Goal: Task Accomplishment & Management: Complete application form

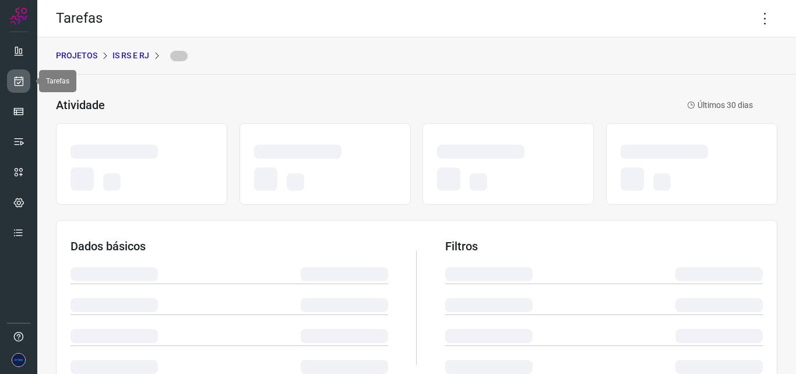
click at [24, 79] on icon at bounding box center [19, 81] width 12 height 12
click at [17, 83] on icon at bounding box center [19, 81] width 12 height 12
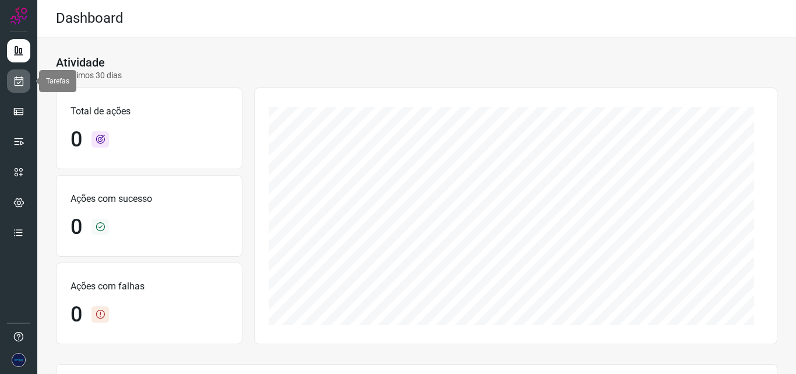
click at [23, 83] on icon at bounding box center [19, 81] width 12 height 12
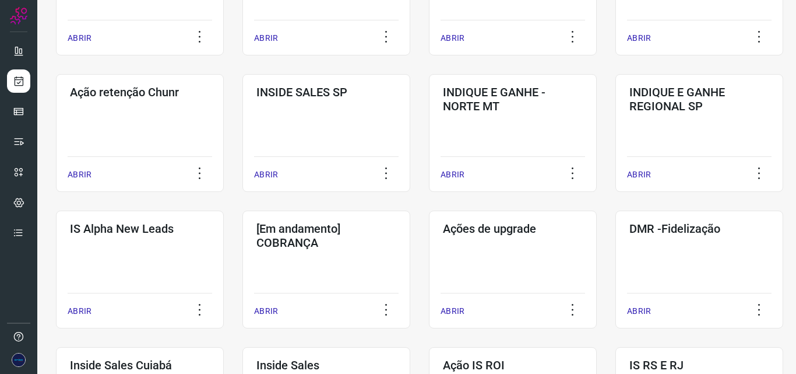
scroll to position [576, 0]
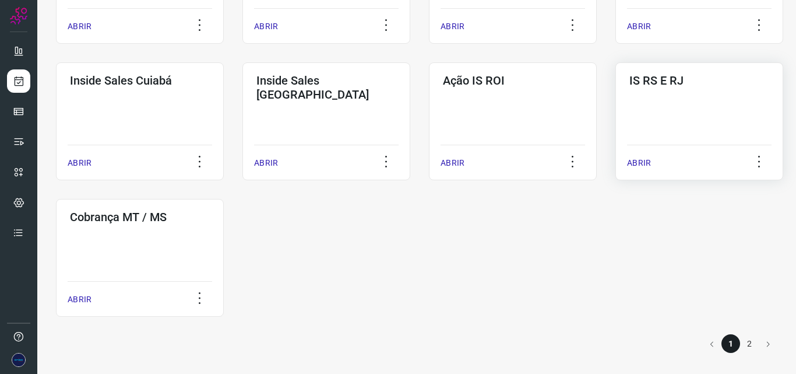
click at [645, 162] on p "ABRIR" at bounding box center [639, 163] width 24 height 12
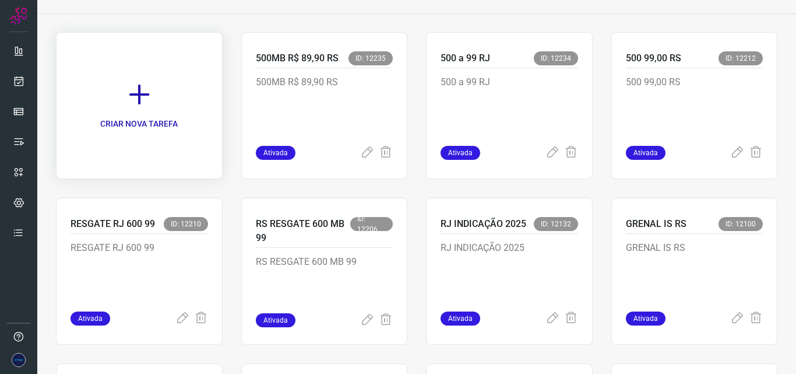
click at [130, 94] on icon at bounding box center [140, 95] width 26 height 26
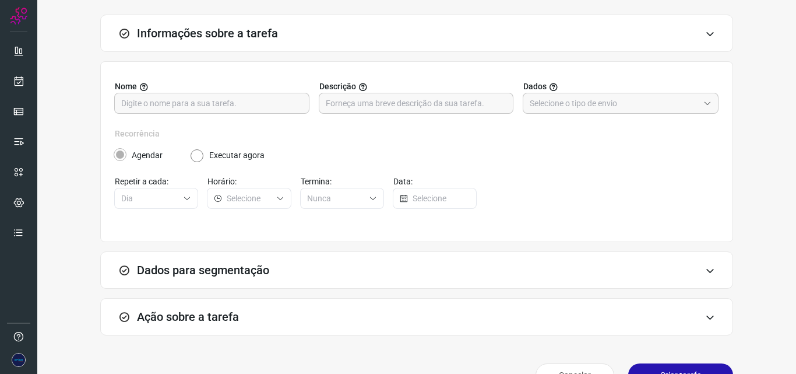
scroll to position [62, 0]
click at [231, 99] on input "text" at bounding box center [211, 102] width 181 height 20
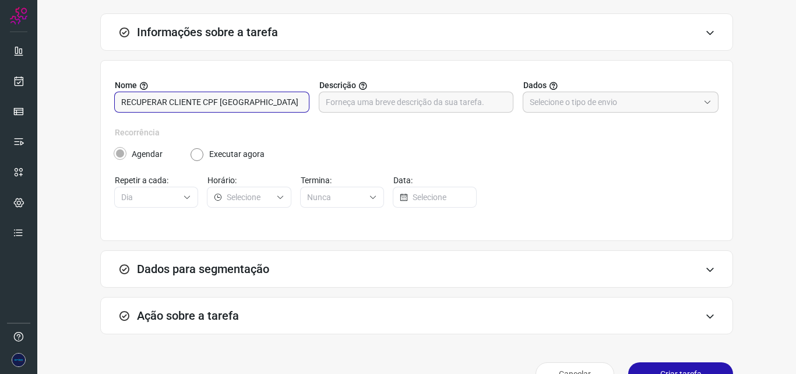
click at [223, 106] on input "RECUPERAR CLIENTE CPF [GEOGRAPHIC_DATA]" at bounding box center [211, 102] width 181 height 20
type input "RECUPERAR CLIENTE CPF [GEOGRAPHIC_DATA]"
click at [363, 111] on input "text" at bounding box center [416, 102] width 181 height 20
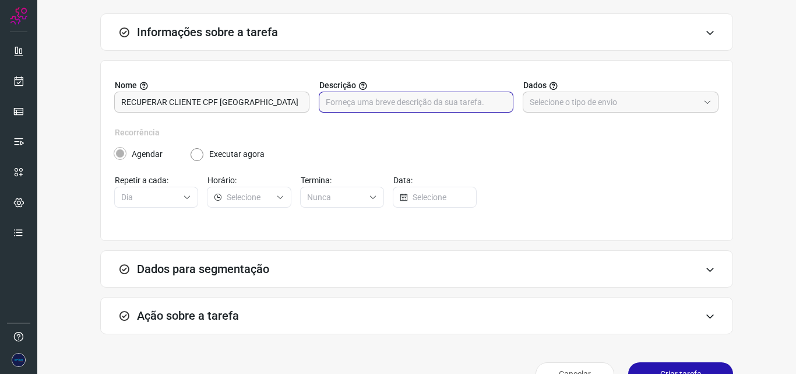
paste input "RECUPERAR CLIENTE CPF [GEOGRAPHIC_DATA]"
type input "RECUPERAR CLIENTE CPF [GEOGRAPHIC_DATA]"
click at [583, 97] on input "text" at bounding box center [614, 102] width 169 height 20
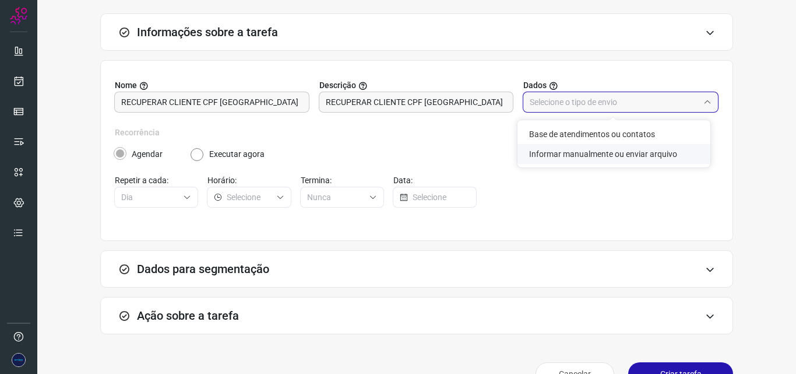
click at [552, 158] on li "Informar manualmente ou enviar arquivo" at bounding box center [614, 154] width 193 height 20
type input "Informar manualmente ou enviar arquivo"
radio input "false"
radio input "true"
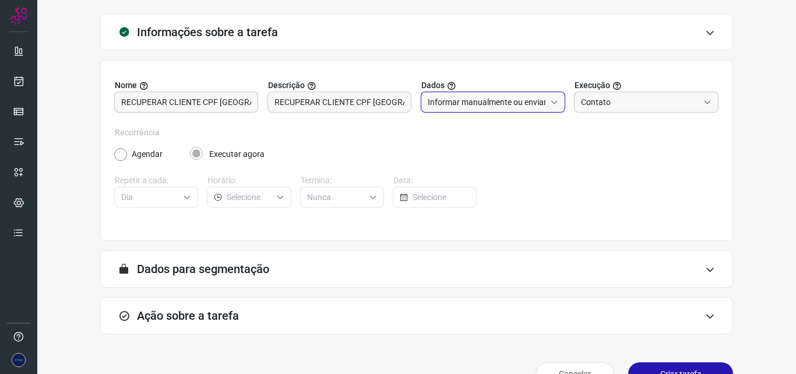
click at [247, 105] on input "RECUPERAR CLIENTE CPF [GEOGRAPHIC_DATA]" at bounding box center [186, 102] width 130 height 20
type input "RECUPERAR CLIENTE CPF TX RS"
click at [390, 100] on input "RECUPERAR CLIENTE CPF [GEOGRAPHIC_DATA]" at bounding box center [340, 102] width 130 height 20
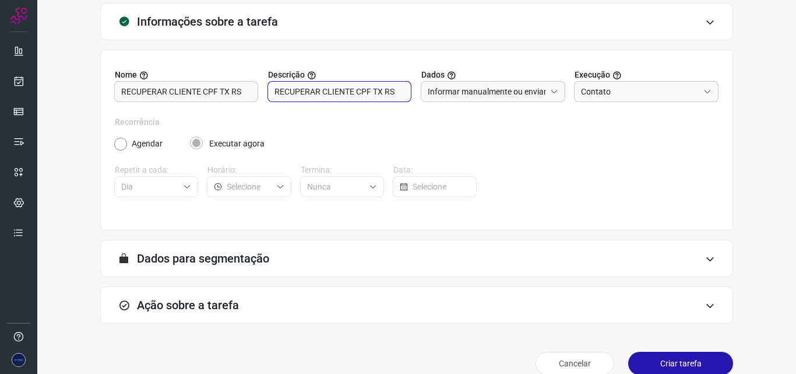
scroll to position [90, 0]
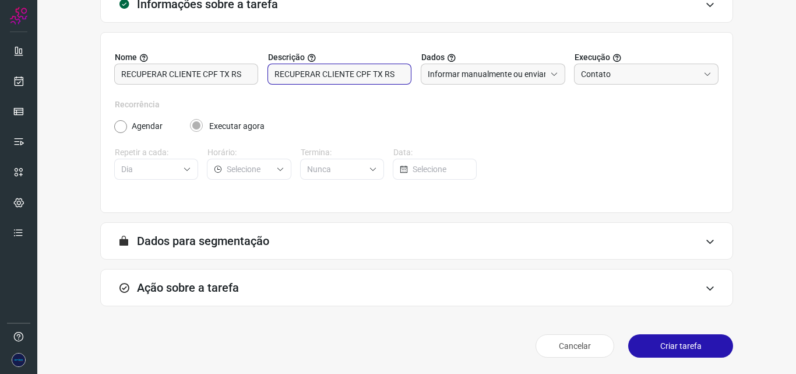
type input "RECUPERAR CLIENTE CPF TX RS"
click at [501, 294] on div "Ação sobre a tarefa" at bounding box center [416, 287] width 633 height 37
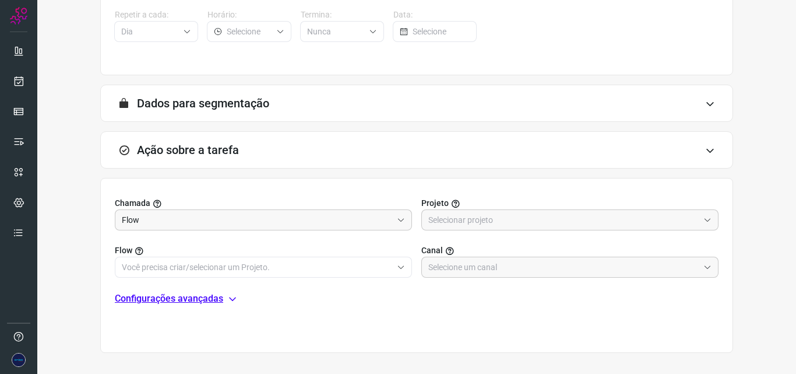
scroll to position [265, 0]
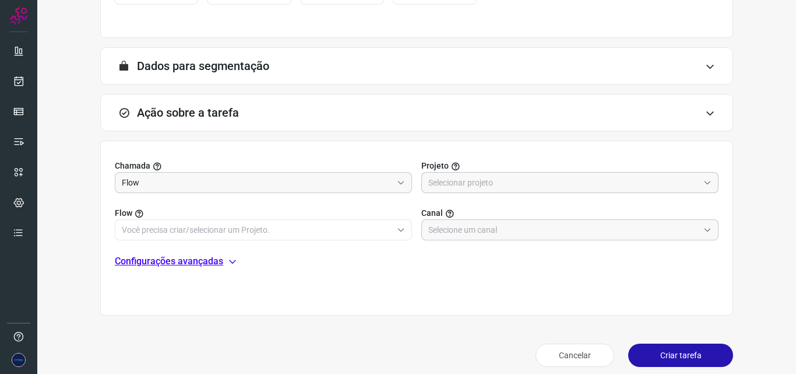
click at [475, 172] on div at bounding box center [570, 182] width 297 height 21
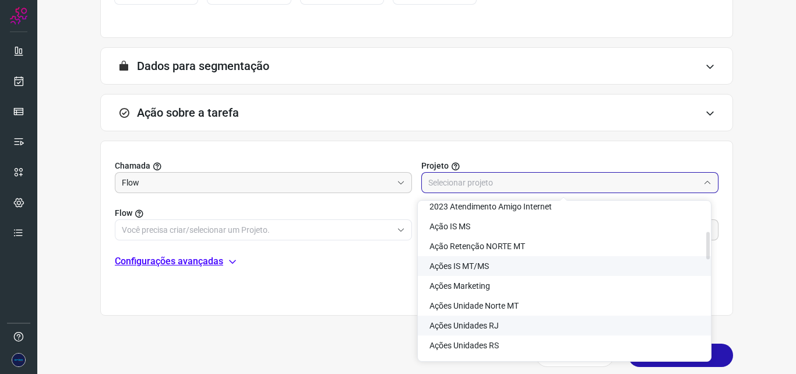
scroll to position [175, 0]
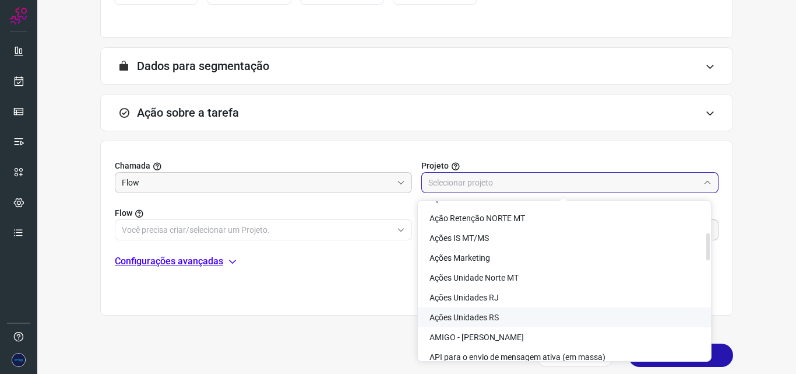
click at [498, 314] on span "Ações Unidades RS" at bounding box center [464, 317] width 69 height 9
type input "Ações Unidades RS"
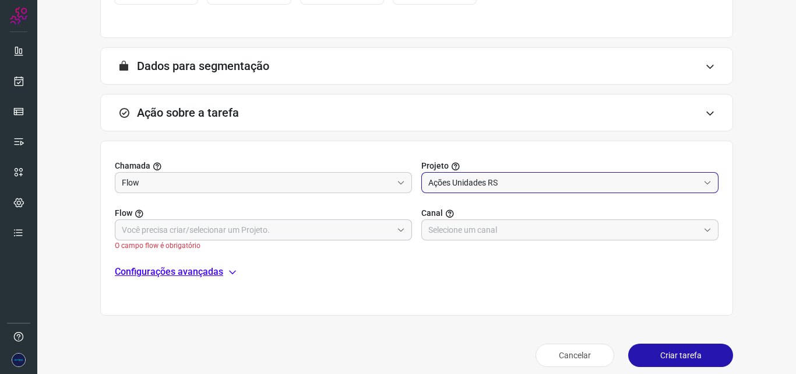
click at [342, 237] on input "text" at bounding box center [257, 230] width 271 height 20
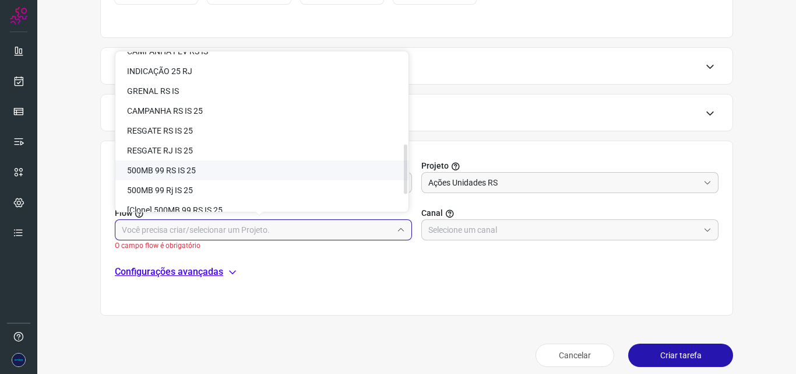
scroll to position [343, 0]
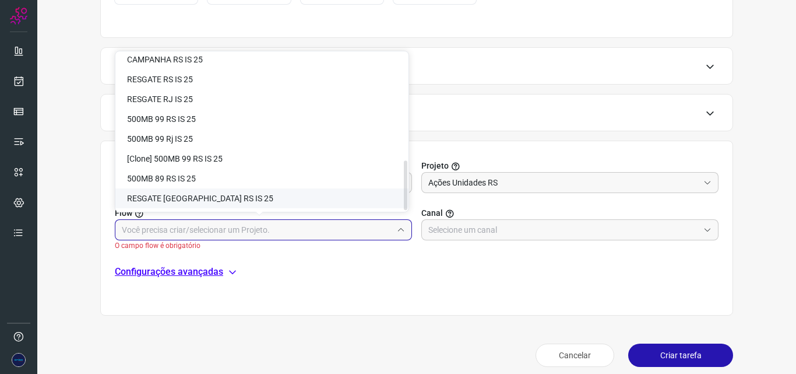
click at [237, 203] on li "RESGATE [GEOGRAPHIC_DATA] RS IS 25" at bounding box center [261, 198] width 293 height 20
type input "RESGATE [GEOGRAPHIC_DATA] RS IS 25"
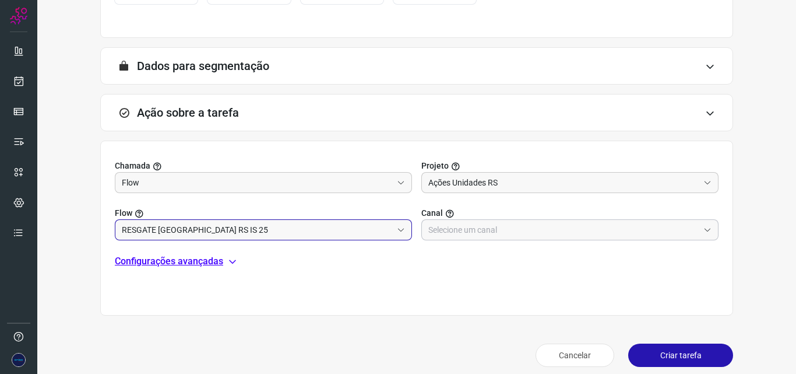
click at [491, 230] on input "text" at bounding box center [564, 230] width 271 height 20
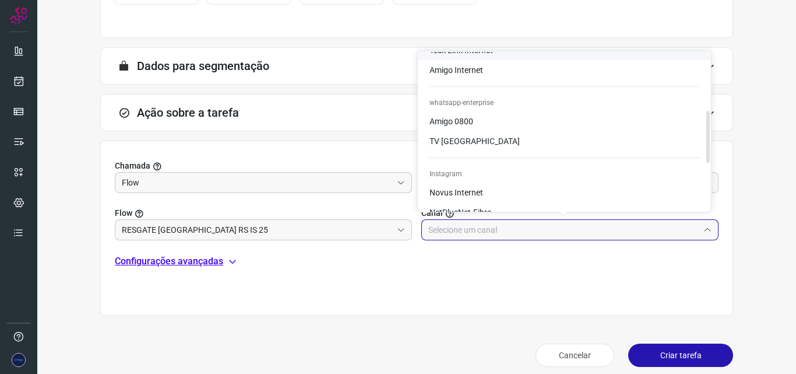
scroll to position [233, 0]
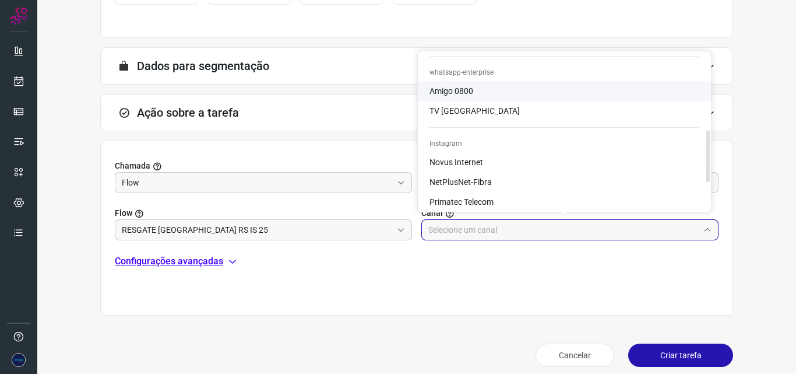
click at [527, 92] on li "Amigo 0800" at bounding box center [564, 91] width 293 height 20
type input "Amigo 0800"
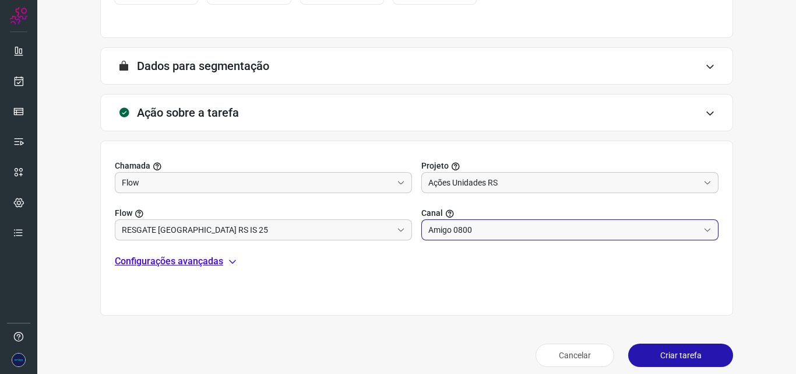
click at [325, 280] on div "Chamada Flow Projeto Ações Unidades RS Flow RESGATE [GEOGRAPHIC_DATA] RS IS 25 …" at bounding box center [416, 228] width 633 height 175
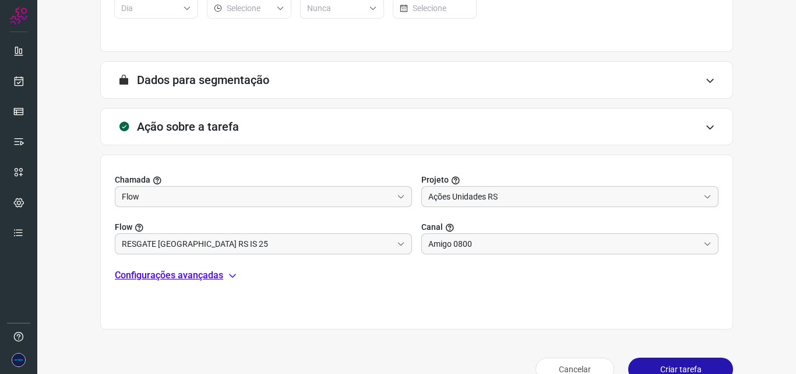
scroll to position [274, 0]
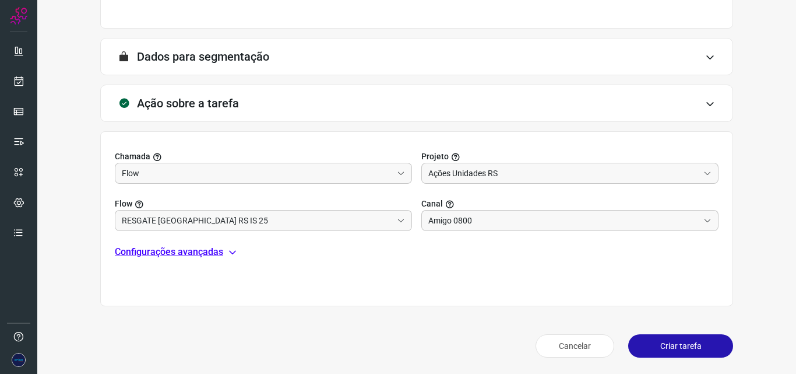
click at [669, 346] on button "Criar tarefa" at bounding box center [681, 345] width 105 height 23
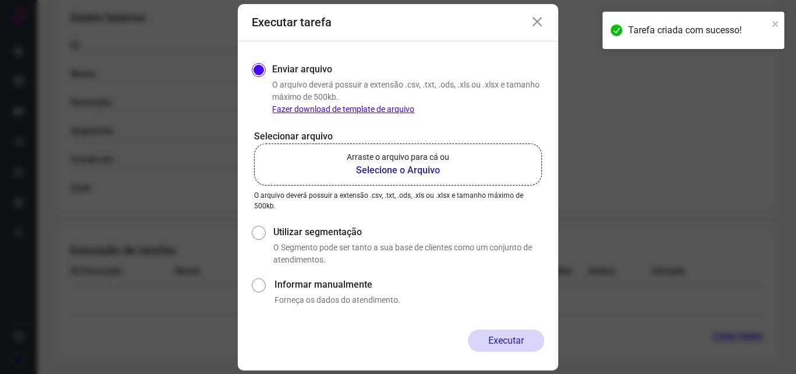
click at [424, 171] on b "Selecione o Arquivo" at bounding box center [398, 170] width 103 height 14
click at [0, 0] on input "Arraste o arquivo para cá ou Selecione o Arquivo" at bounding box center [0, 0] width 0 height 0
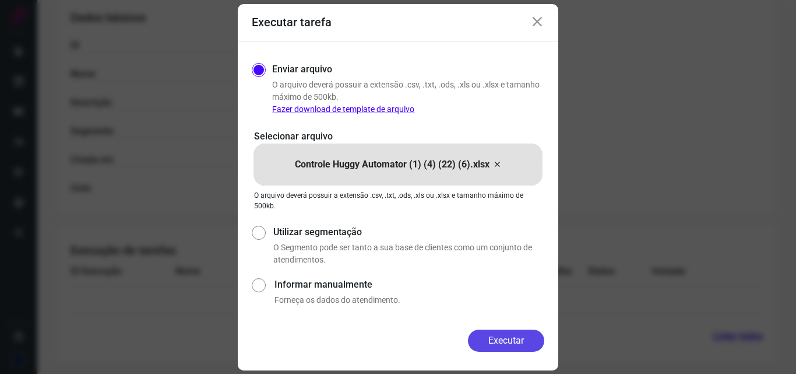
click at [508, 342] on button "Executar" at bounding box center [506, 340] width 76 height 22
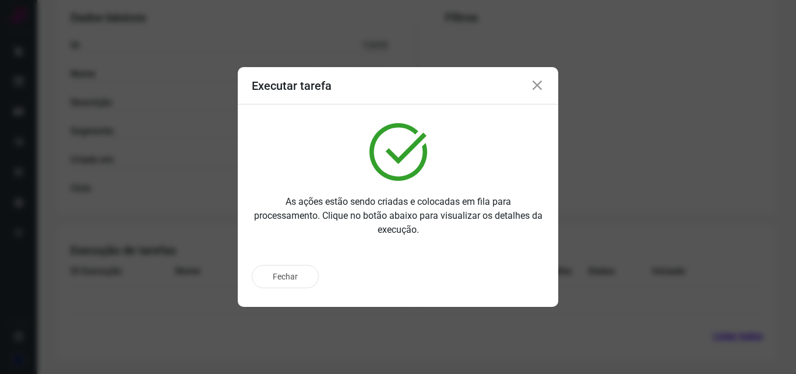
click at [536, 90] on icon at bounding box center [538, 86] width 14 height 14
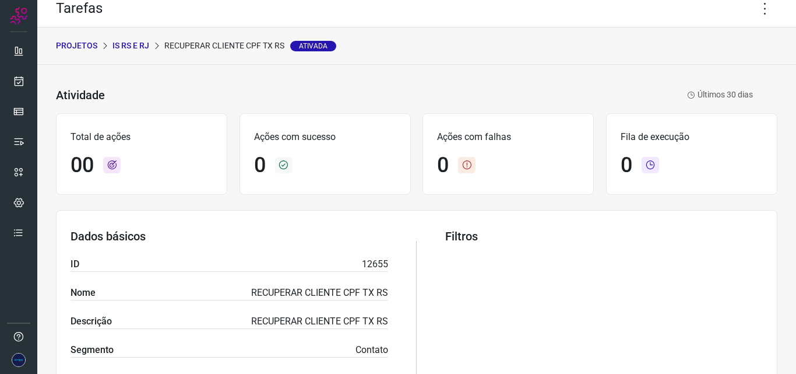
scroll to position [0, 0]
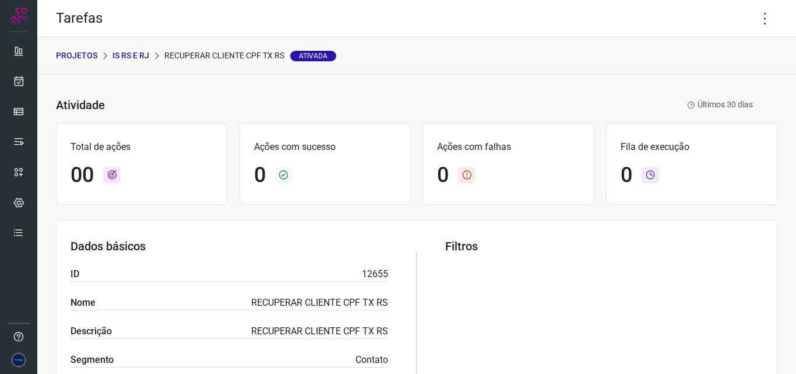
click at [598, 325] on div "Filtros" at bounding box center [604, 331] width 318 height 185
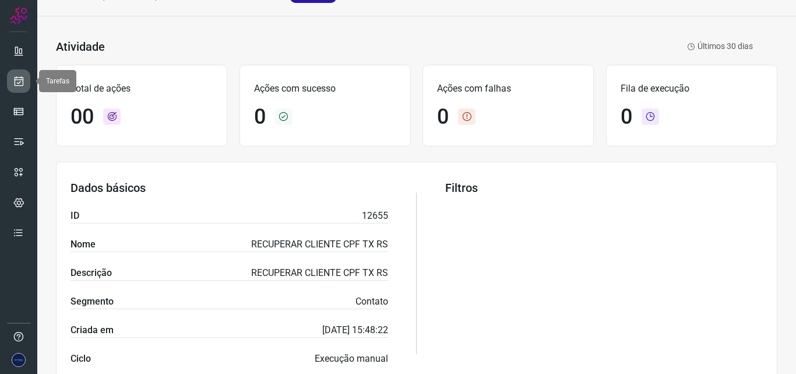
click at [8, 79] on link at bounding box center [18, 80] width 23 height 23
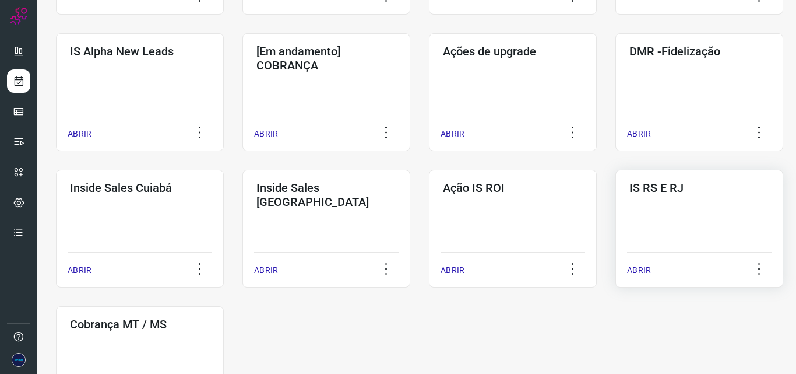
click at [224, 306] on div "IS RS E RJ ABRIR" at bounding box center [140, 365] width 168 height 118
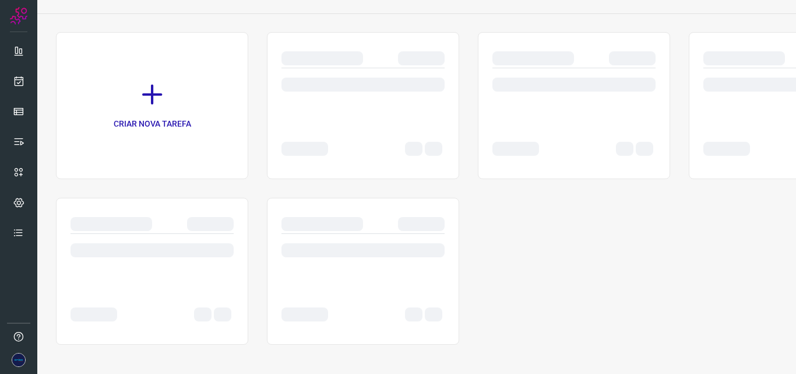
scroll to position [61, 0]
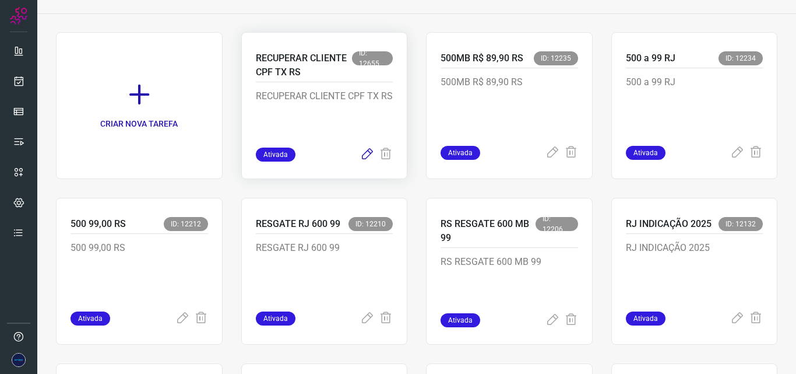
click at [361, 153] on icon at bounding box center [367, 155] width 14 height 14
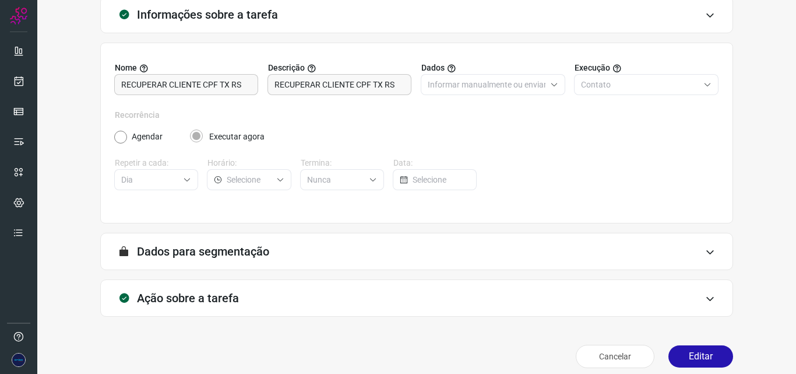
scroll to position [82, 0]
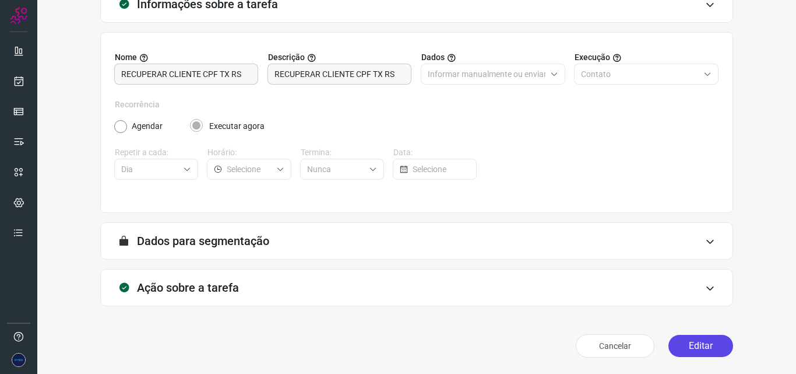
click at [715, 346] on button "Editar" at bounding box center [701, 346] width 65 height 22
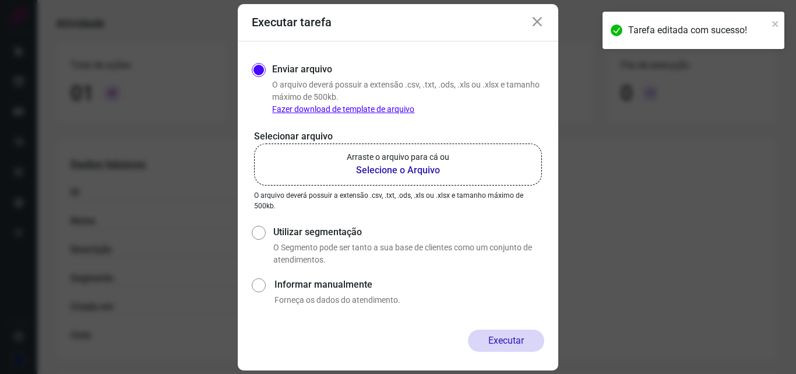
click at [400, 169] on b "Selecione o Arquivo" at bounding box center [398, 170] width 103 height 14
click at [0, 0] on input "Arraste o arquivo para cá ou Selecione o Arquivo" at bounding box center [0, 0] width 0 height 0
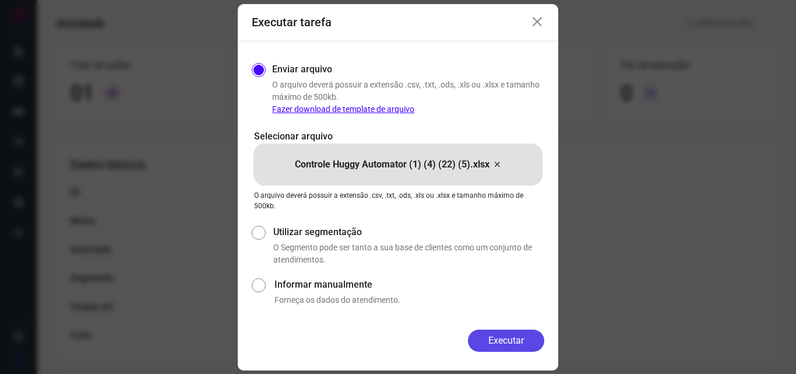
click at [499, 337] on button "Executar" at bounding box center [506, 340] width 76 height 22
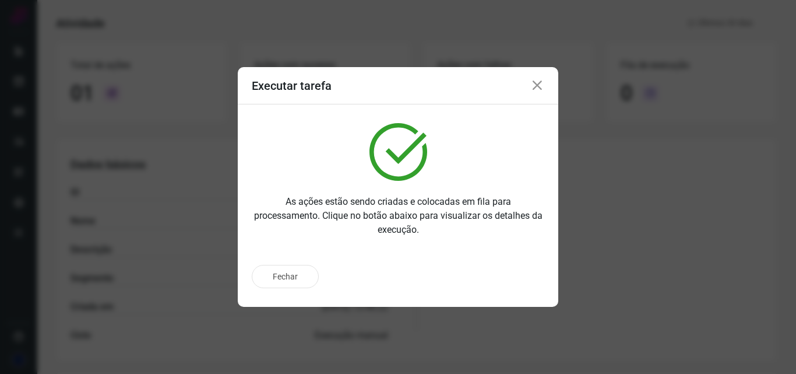
click at [535, 85] on icon at bounding box center [538, 86] width 14 height 14
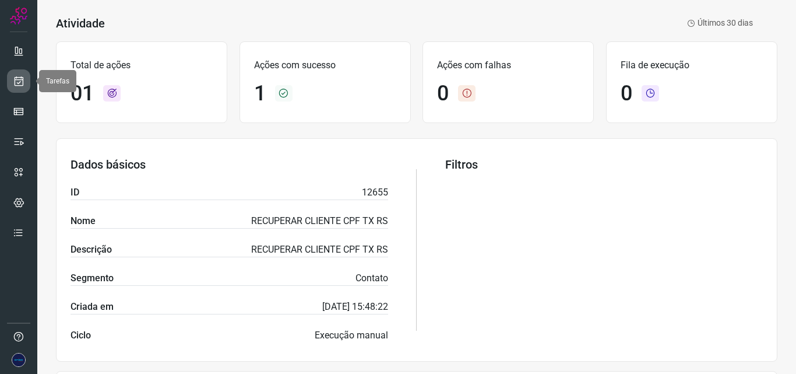
click at [23, 82] on icon at bounding box center [19, 81] width 12 height 12
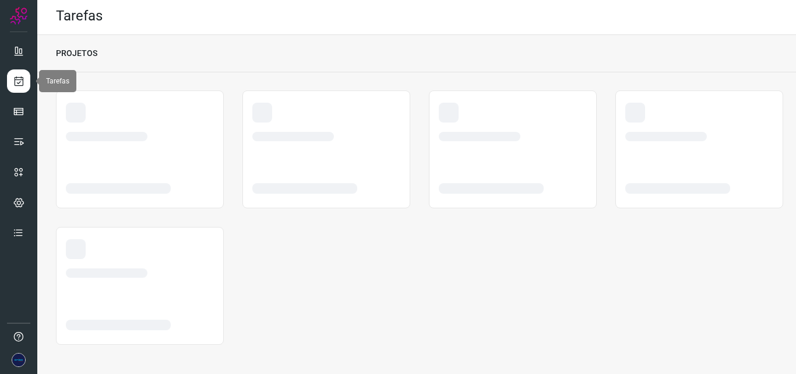
scroll to position [2, 0]
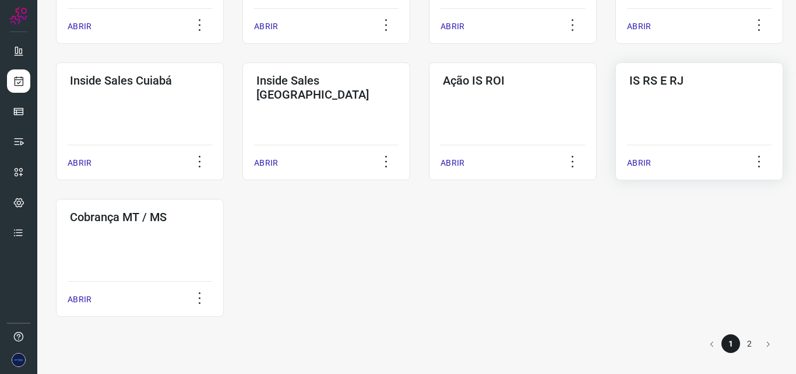
click at [224, 199] on div "IS RS E RJ ABRIR" at bounding box center [140, 258] width 168 height 118
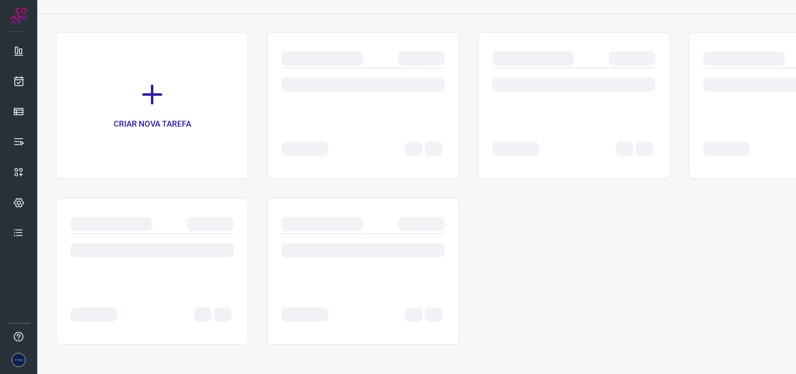
scroll to position [61, 0]
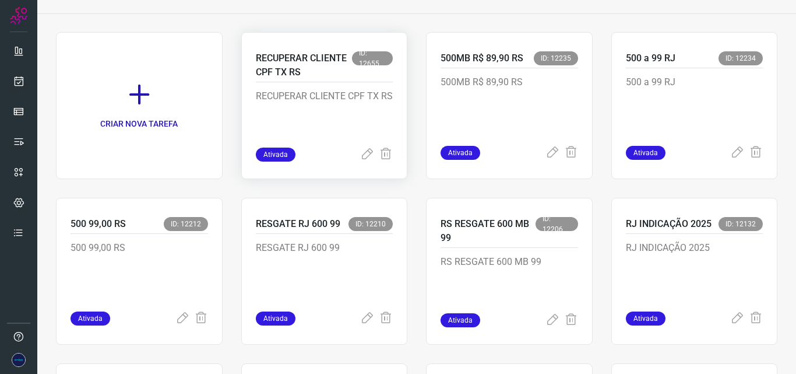
click at [329, 103] on p "RECUPERAR CLIENTE CPF TX RS" at bounding box center [325, 118] width 138 height 58
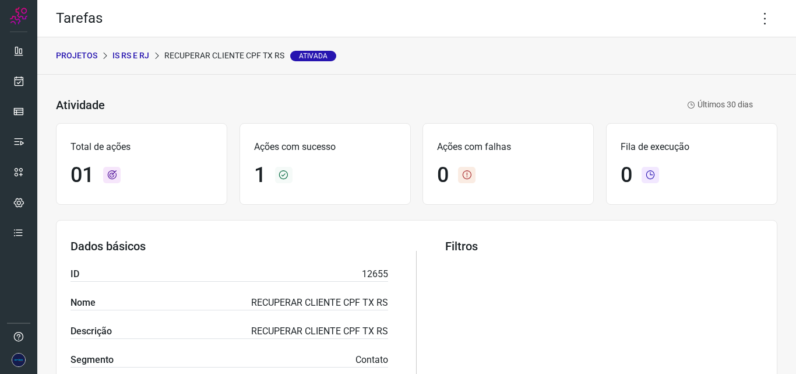
click at [133, 54] on p "IS RS E RJ" at bounding box center [131, 56] width 37 height 12
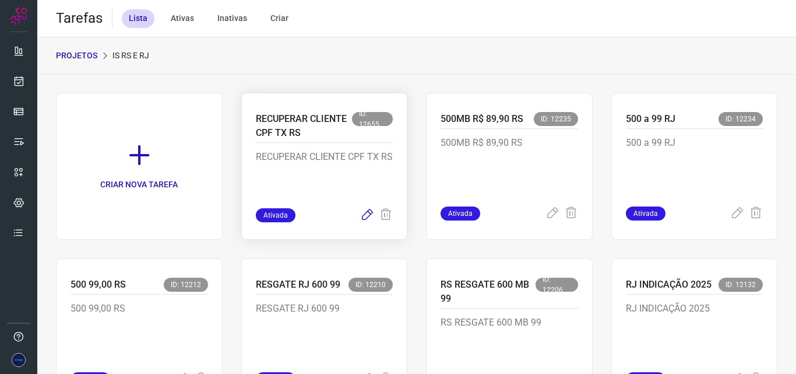
click at [360, 217] on icon at bounding box center [367, 215] width 14 height 14
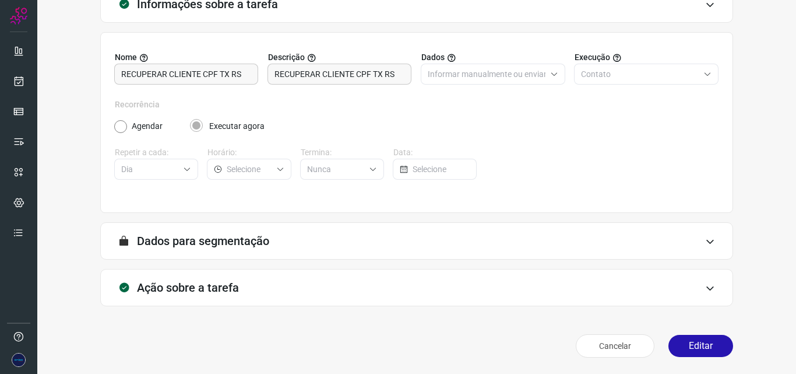
scroll to position [82, 0]
click at [706, 349] on button "Editar" at bounding box center [701, 346] width 65 height 22
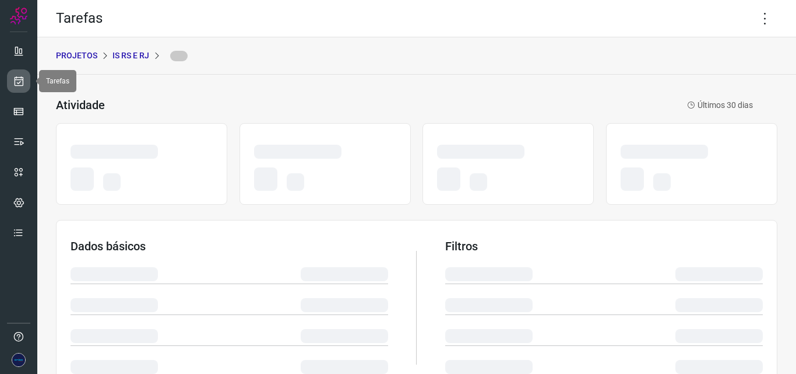
click at [19, 79] on icon at bounding box center [19, 81] width 12 height 12
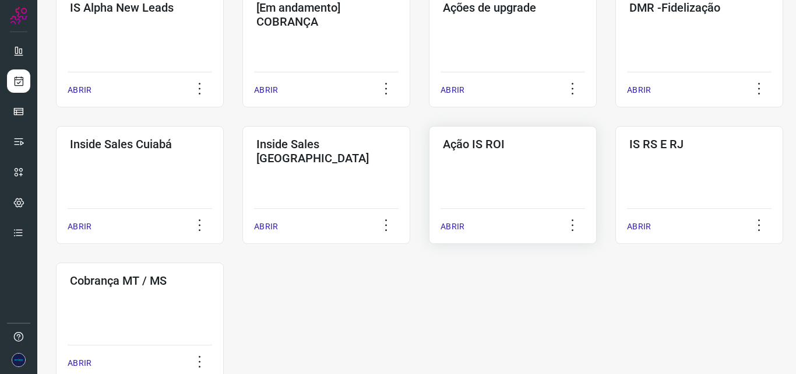
scroll to position [576, 0]
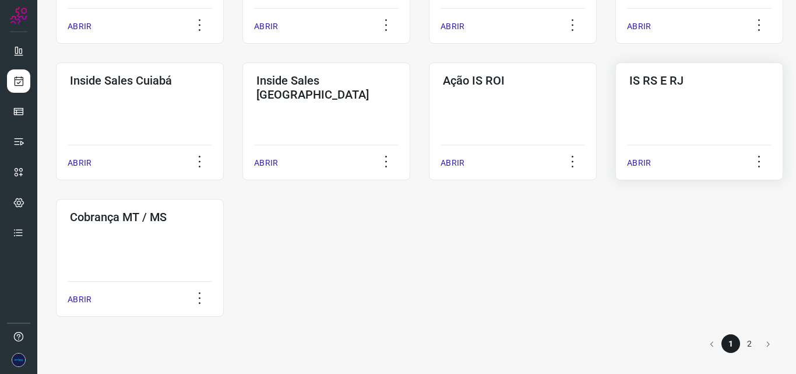
click at [644, 168] on p "ABRIR" at bounding box center [639, 163] width 24 height 12
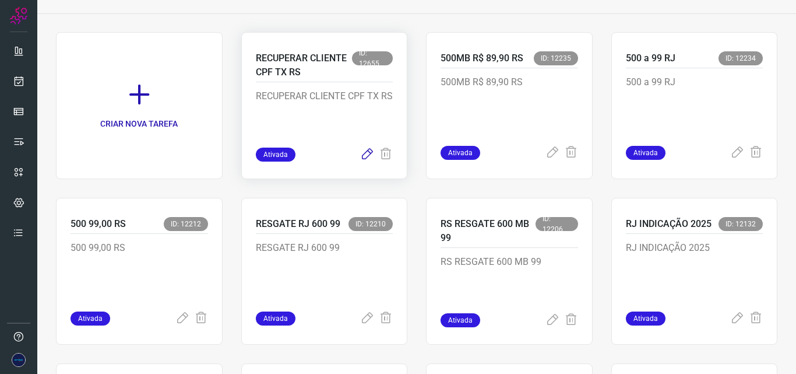
click at [363, 156] on icon at bounding box center [367, 155] width 14 height 14
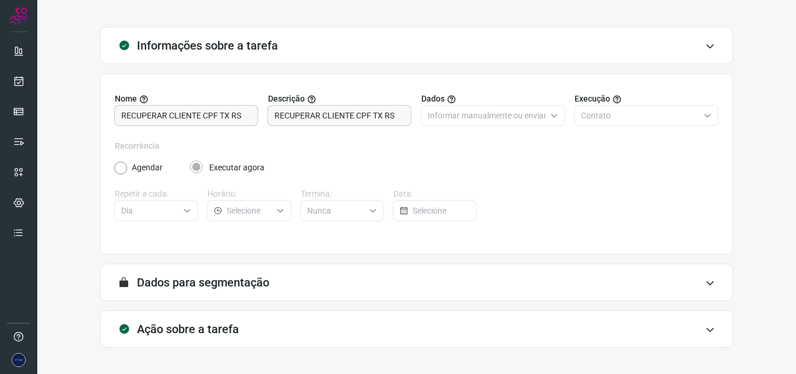
scroll to position [82, 0]
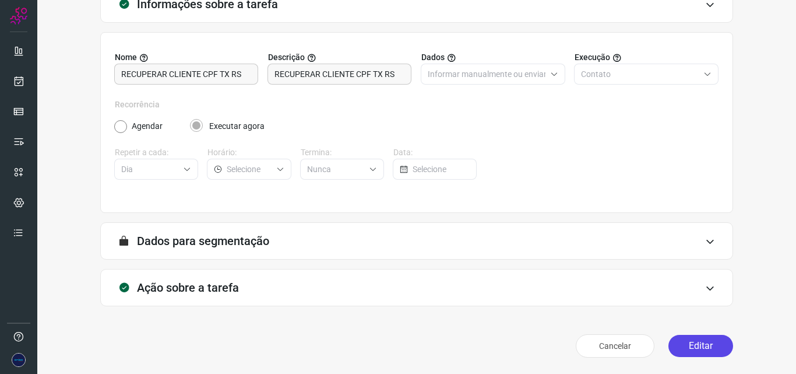
click at [700, 346] on button "Editar" at bounding box center [701, 346] width 65 height 22
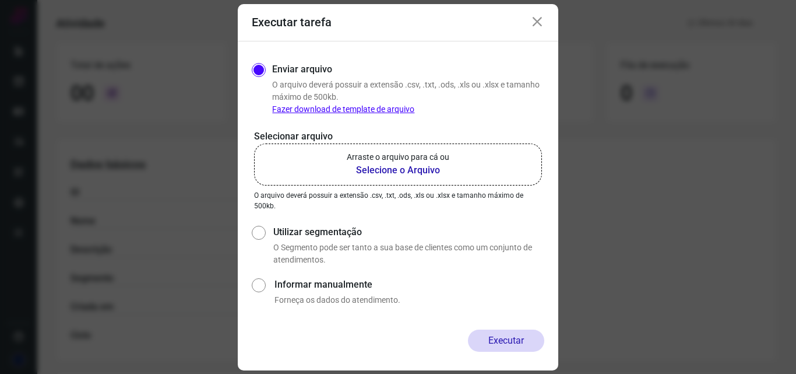
click at [391, 172] on b "Selecione o Arquivo" at bounding box center [398, 170] width 103 height 14
click at [0, 0] on input "Arraste o arquivo para cá ou Selecione o Arquivo" at bounding box center [0, 0] width 0 height 0
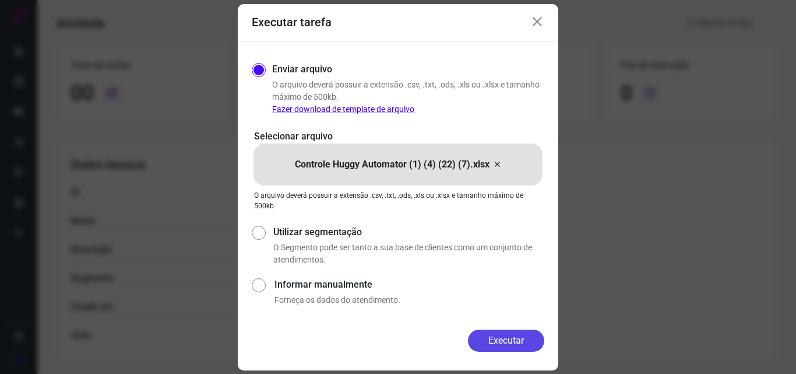
click at [486, 343] on button "Executar" at bounding box center [506, 340] width 76 height 22
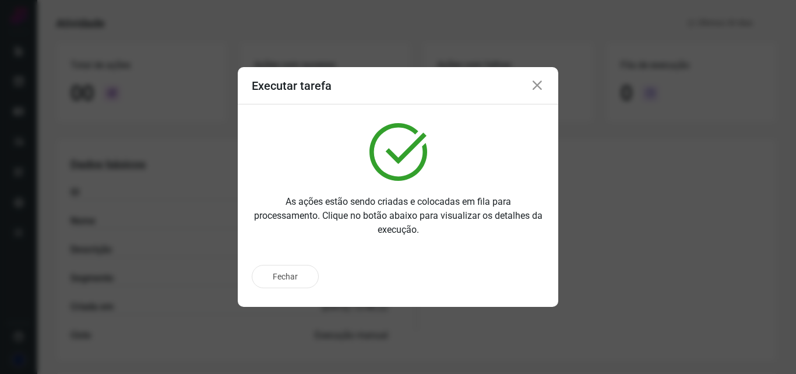
click at [539, 82] on icon at bounding box center [538, 86] width 14 height 14
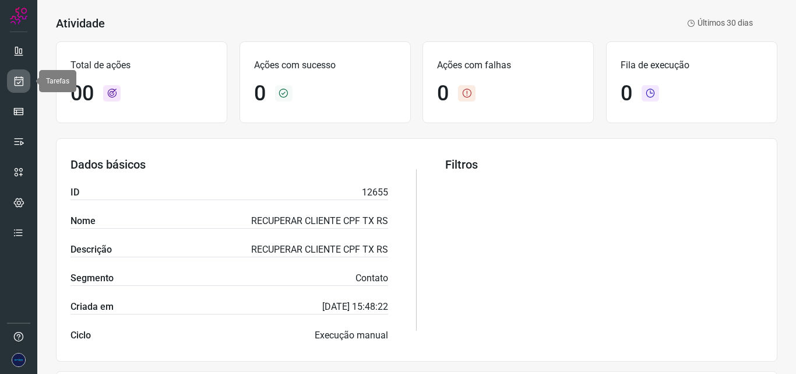
click at [17, 82] on icon at bounding box center [19, 81] width 12 height 12
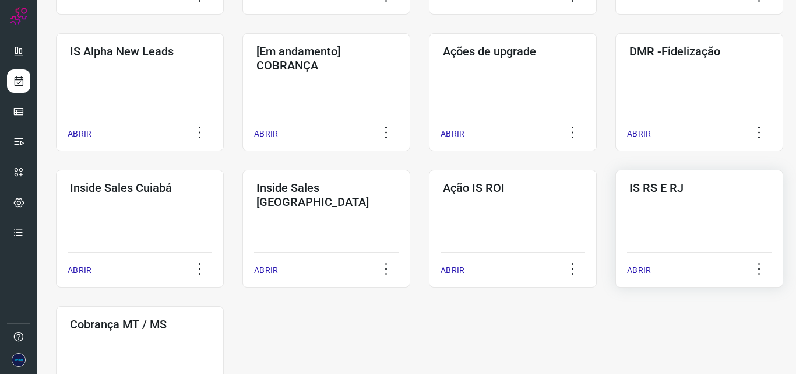
click at [224, 306] on div "IS RS E RJ ABRIR" at bounding box center [140, 365] width 168 height 118
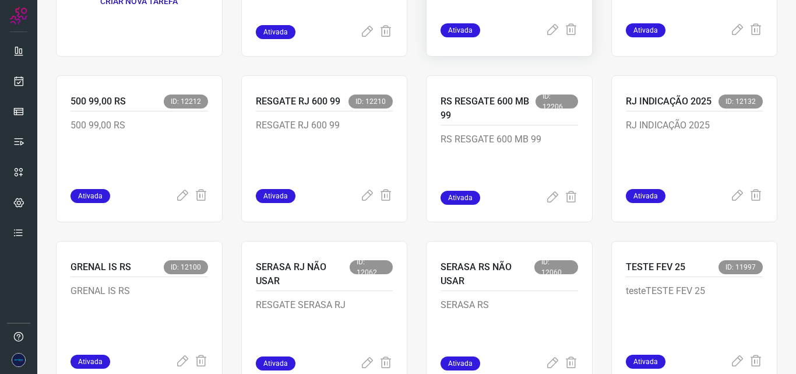
scroll to position [2, 0]
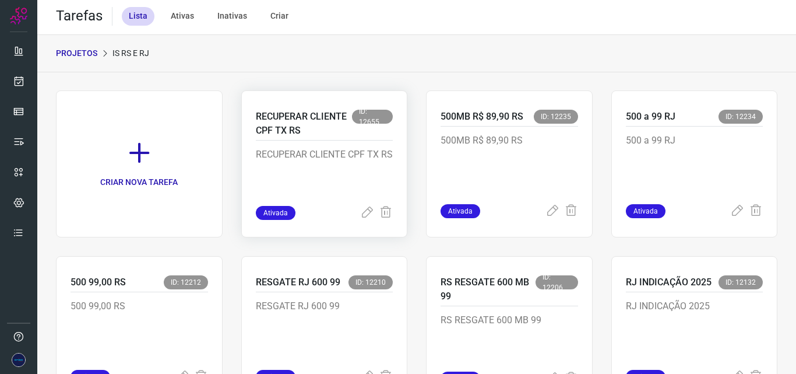
click at [301, 161] on p "RECUPERAR CLIENTE CPF TX RS" at bounding box center [325, 177] width 138 height 58
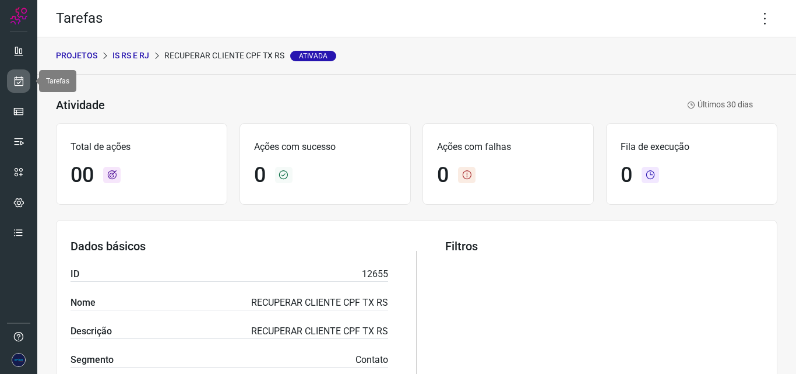
click at [16, 83] on icon at bounding box center [19, 81] width 12 height 12
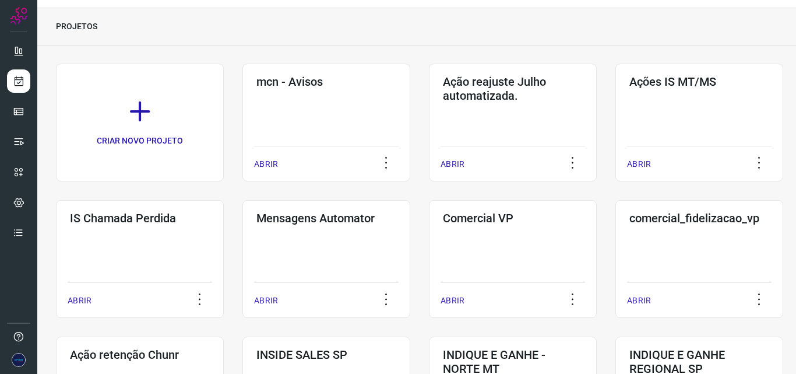
scroll to position [58, 0]
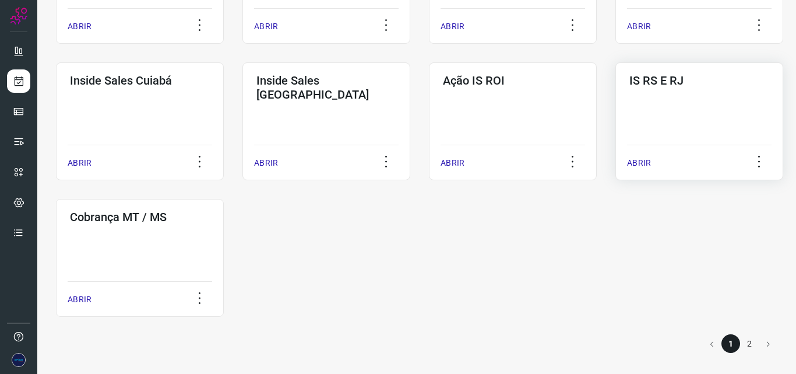
click at [224, 199] on div "IS RS E RJ ABRIR" at bounding box center [140, 258] width 168 height 118
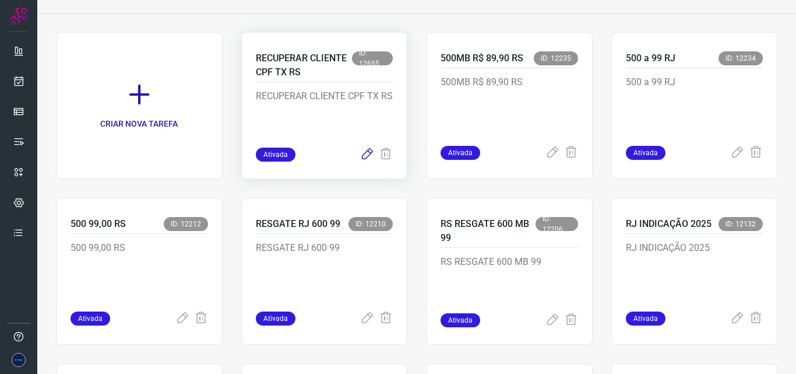
click at [362, 155] on icon at bounding box center [367, 155] width 14 height 14
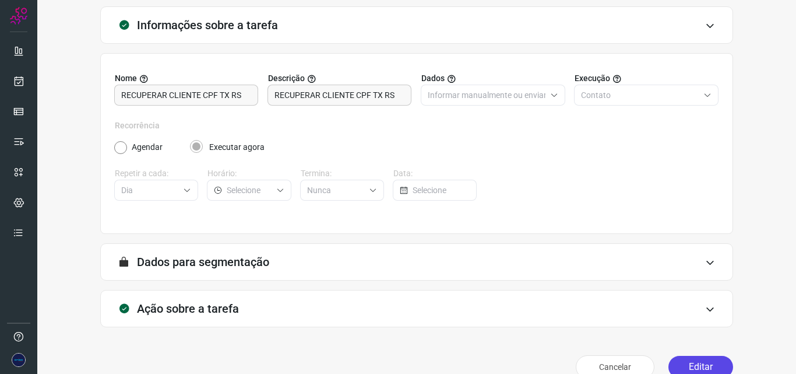
click at [704, 370] on button "Editar" at bounding box center [701, 367] width 65 height 22
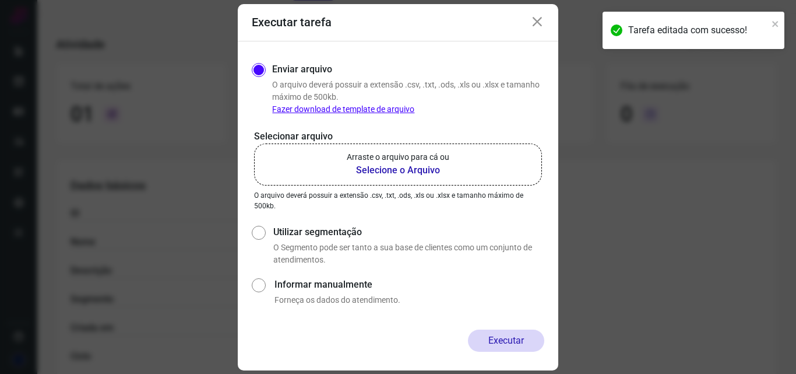
click at [431, 166] on b "Selecione o Arquivo" at bounding box center [398, 170] width 103 height 14
click at [0, 0] on input "Arraste o arquivo para cá ou Selecione o Arquivo" at bounding box center [0, 0] width 0 height 0
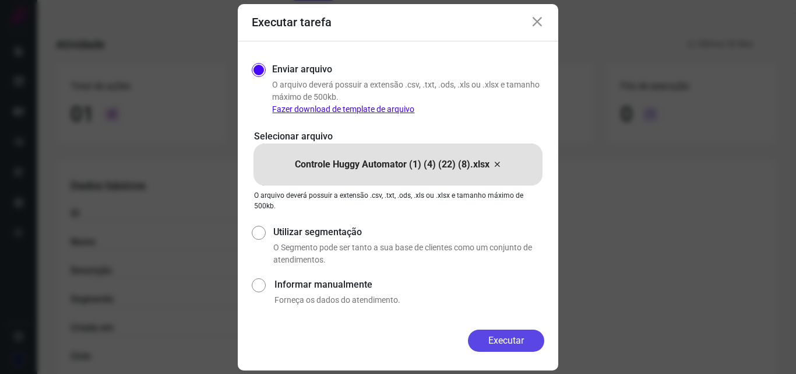
click at [506, 342] on button "Executar" at bounding box center [506, 340] width 76 height 22
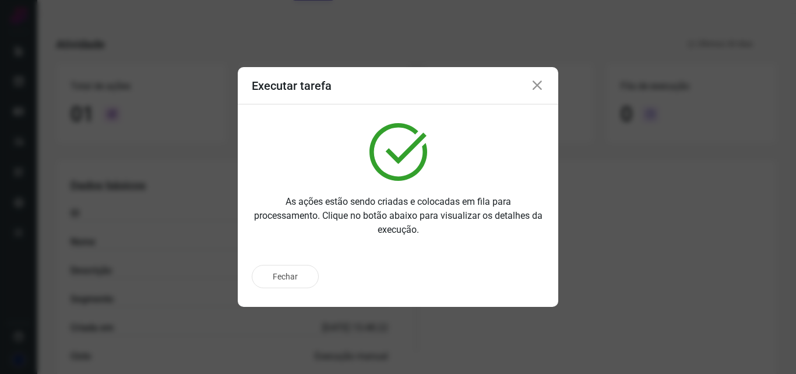
click at [534, 84] on icon at bounding box center [538, 86] width 14 height 14
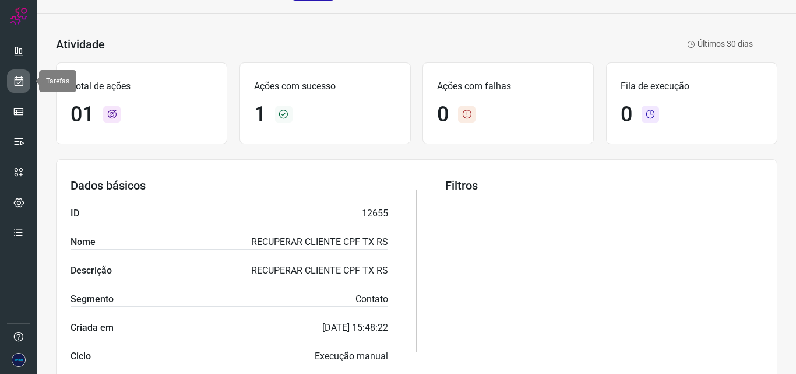
click at [20, 86] on icon at bounding box center [19, 81] width 12 height 12
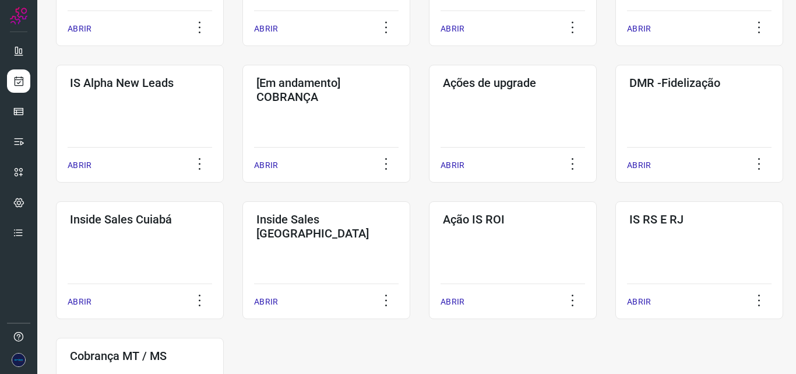
scroll to position [401, 0]
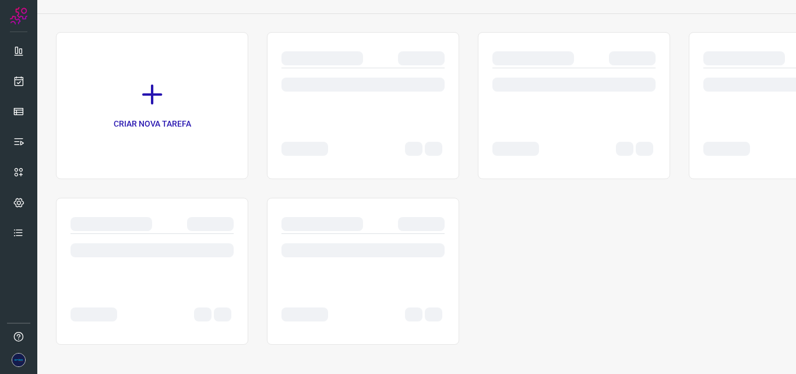
scroll to position [61, 0]
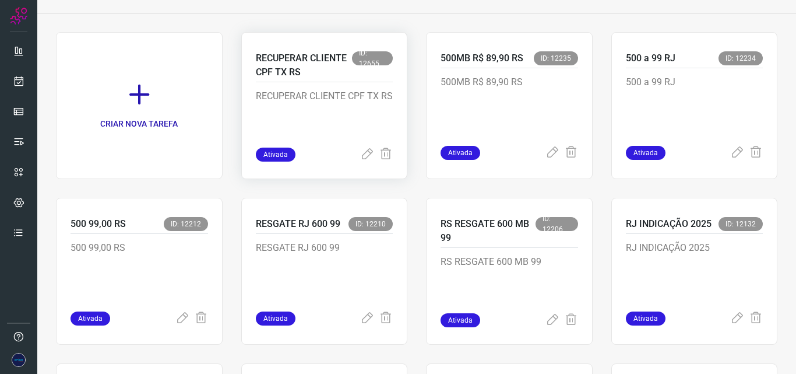
click at [330, 96] on p "RECUPERAR CLIENTE CPF TX RS" at bounding box center [325, 118] width 138 height 58
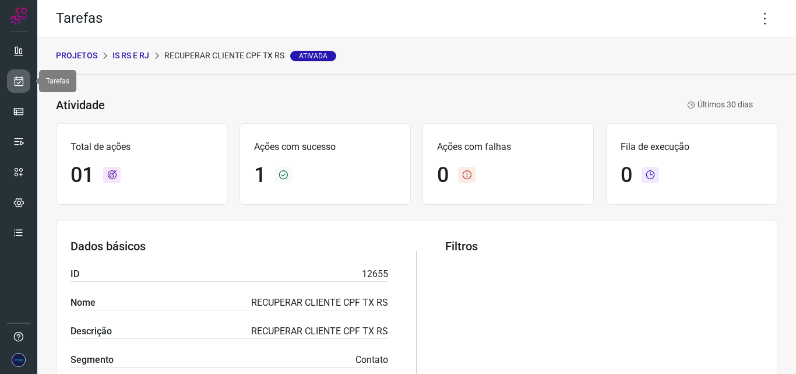
click at [22, 83] on icon at bounding box center [19, 81] width 12 height 12
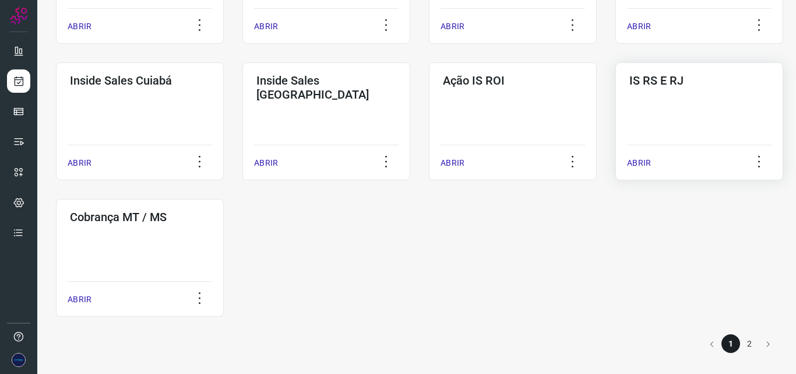
click at [224, 199] on div "IS RS E RJ ABRIR" at bounding box center [140, 258] width 168 height 118
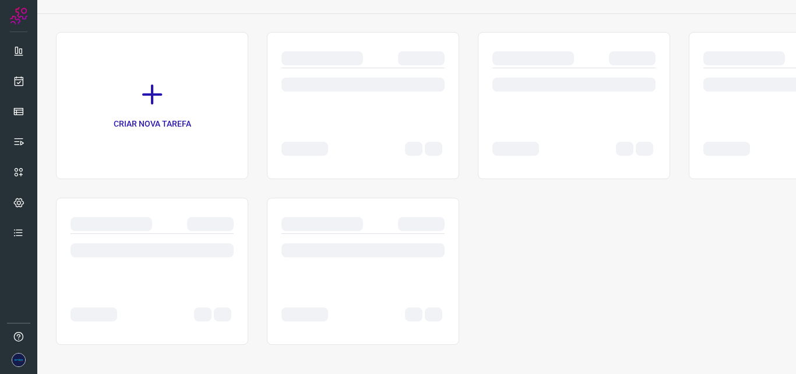
scroll to position [61, 0]
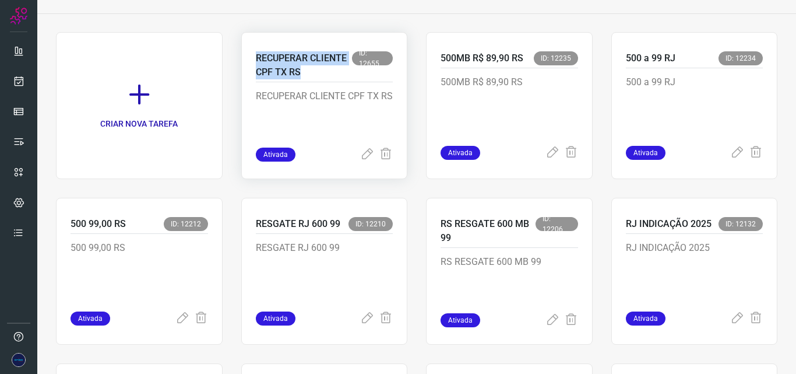
drag, startPoint x: 251, startPoint y: 54, endPoint x: 324, endPoint y: 70, distance: 74.7
click at [426, 70] on div "RECUPERAR CLIENTE CPF [GEOGRAPHIC_DATA] RS ID: 12655 RECUPERAR CLIENTE CPF TX R…" at bounding box center [509, 105] width 167 height 147
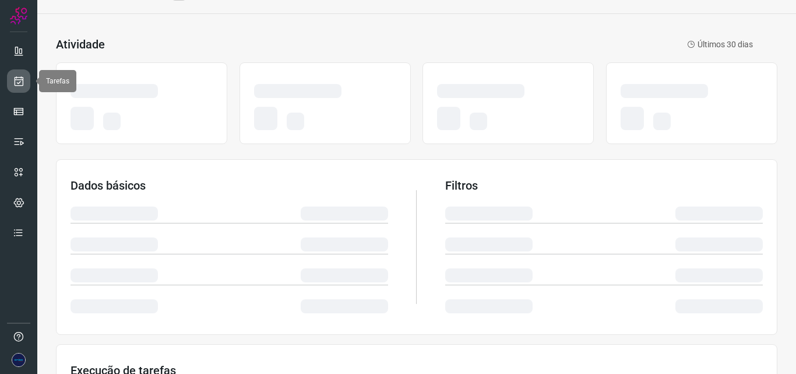
click at [23, 85] on icon at bounding box center [19, 81] width 12 height 12
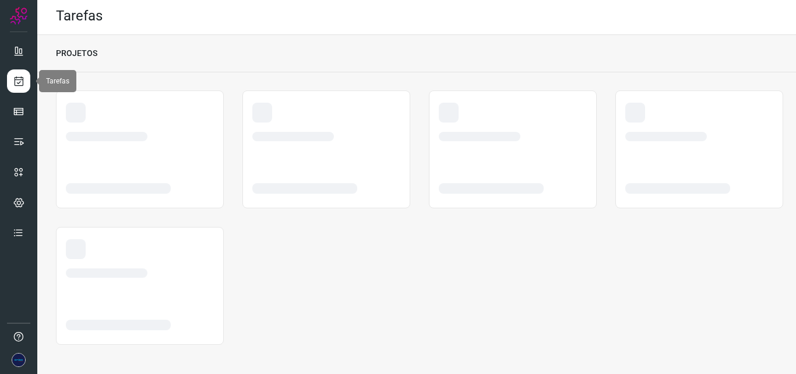
scroll to position [2, 0]
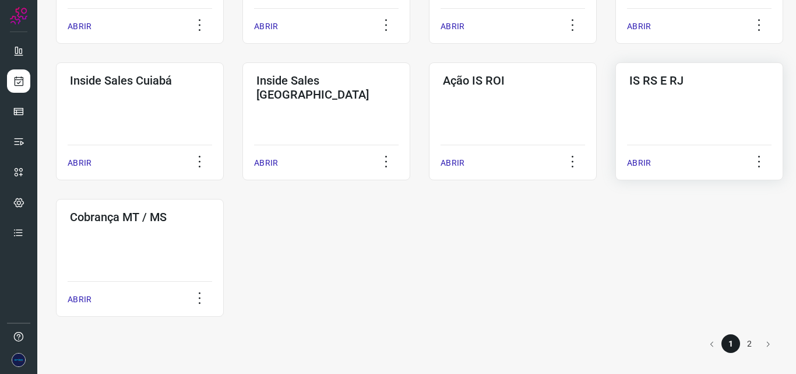
click at [224, 199] on div "IS RS E RJ ABRIR" at bounding box center [140, 258] width 168 height 118
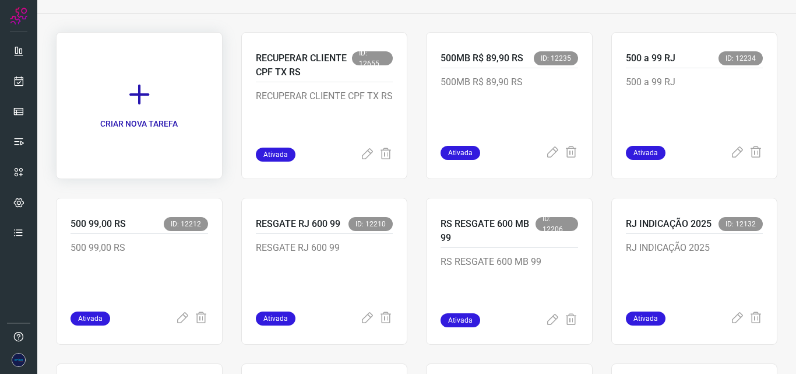
click at [141, 93] on icon at bounding box center [140, 95] width 26 height 26
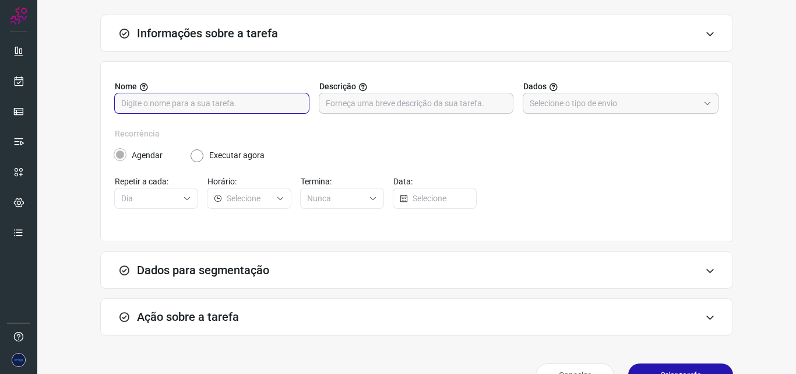
click at [251, 111] on input "text" at bounding box center [211, 103] width 181 height 20
click at [279, 101] on input "text" at bounding box center [211, 103] width 181 height 20
paste input "r"
click at [264, 106] on input "text" at bounding box center [211, 103] width 181 height 20
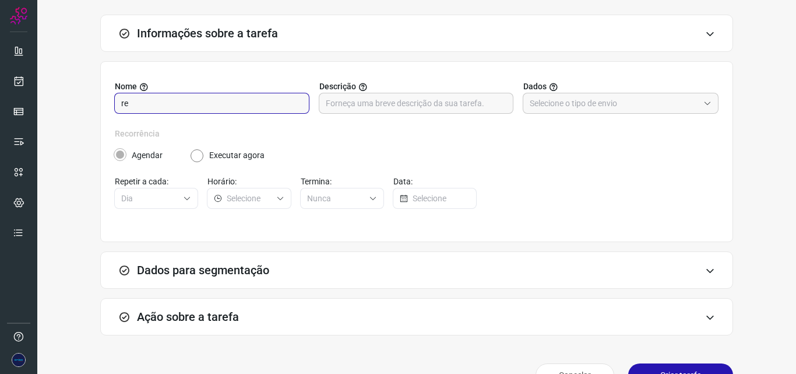
type input "r"
click at [276, 94] on input "RECUPERAR CLIENTE TX RJ" at bounding box center [211, 103] width 181 height 20
type input "RECUPERAR CLIENTE TX RJ"
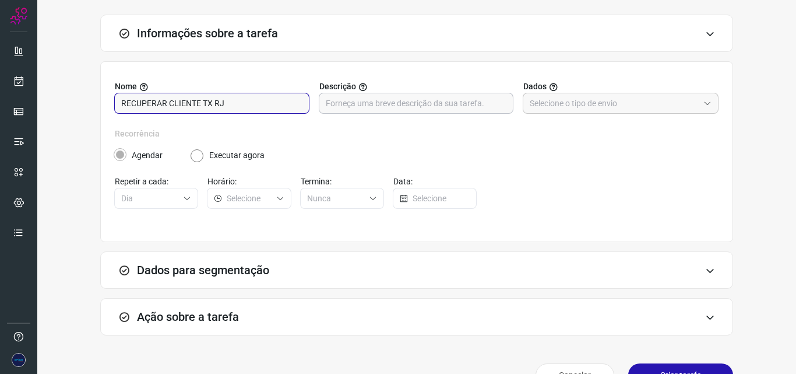
click at [364, 108] on input "text" at bounding box center [416, 103] width 181 height 20
paste input "RECUPERAR CLIENTE TX RJ"
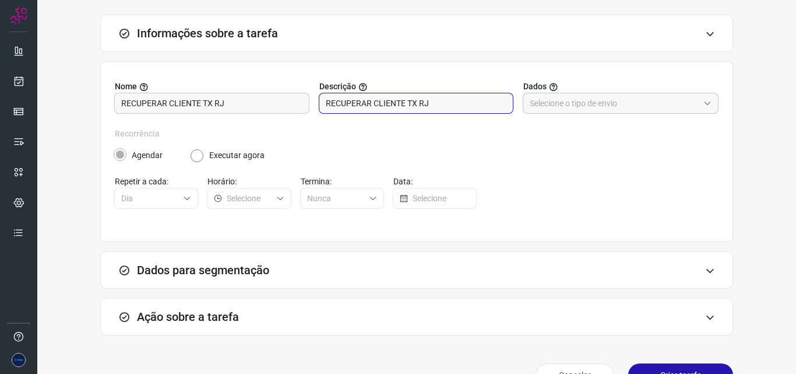
type input "RECUPERAR CLIENTE TX RJ"
click at [564, 108] on input "text" at bounding box center [614, 103] width 169 height 20
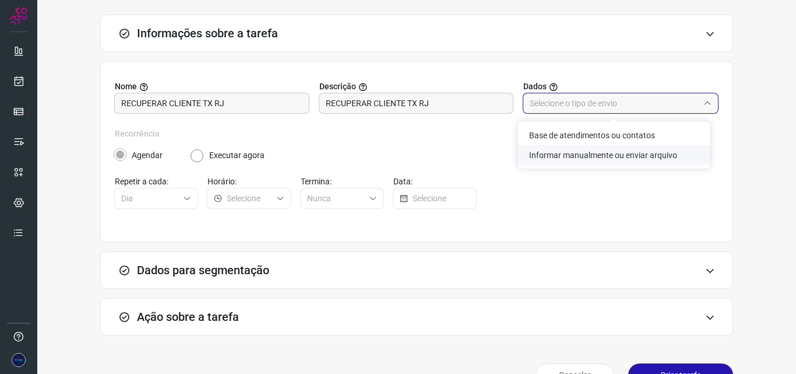
click at [600, 156] on li "Informar manualmente ou enviar arquivo" at bounding box center [614, 155] width 193 height 20
type input "Informar manualmente ou enviar arquivo"
radio input "false"
radio input "true"
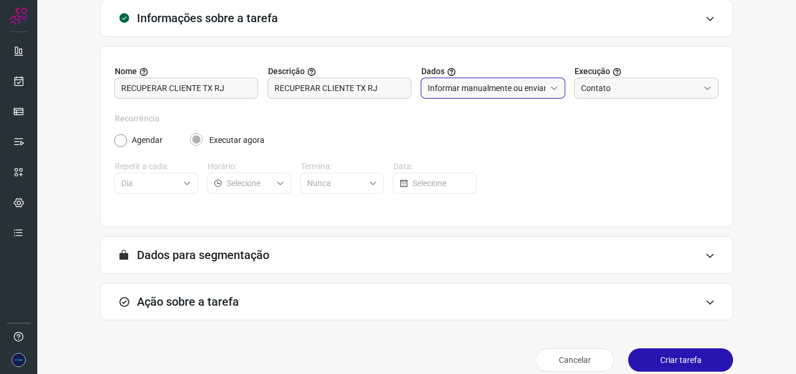
scroll to position [90, 0]
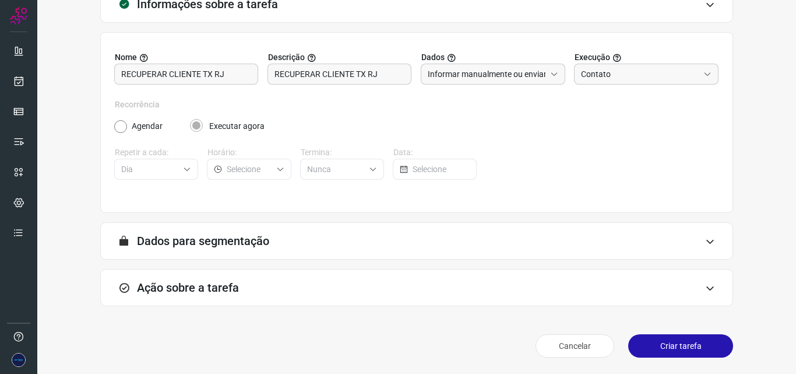
click at [439, 290] on div "Ação sobre a tarefa" at bounding box center [416, 287] width 633 height 37
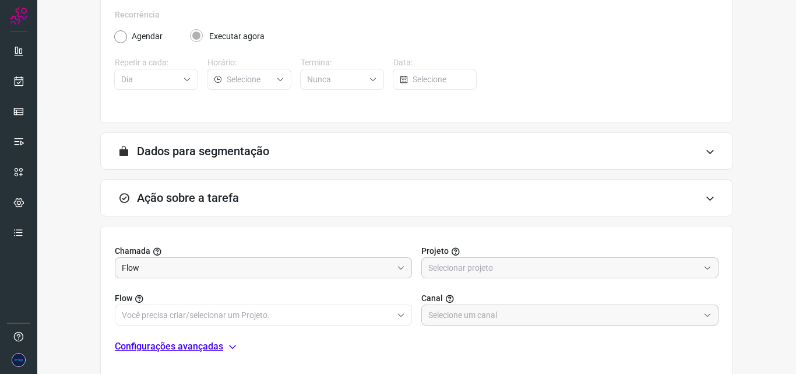
scroll to position [265, 0]
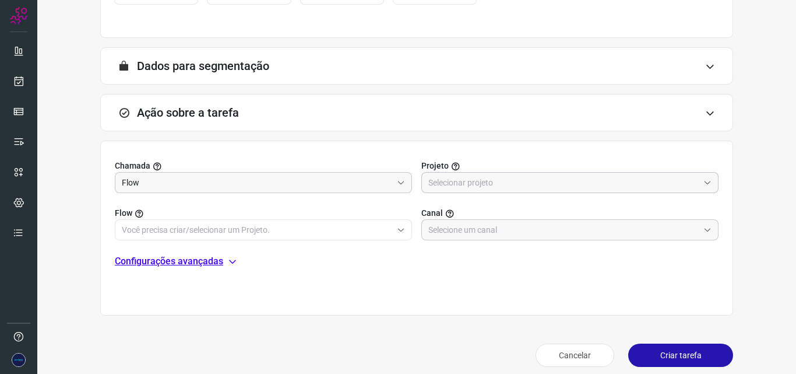
click at [482, 176] on input "text" at bounding box center [564, 183] width 271 height 20
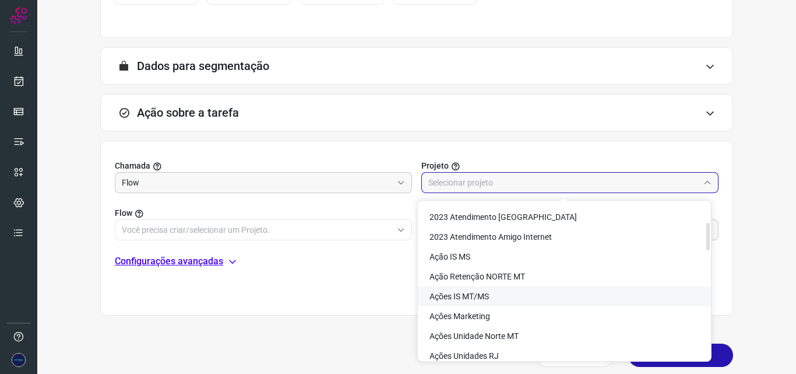
scroll to position [175, 0]
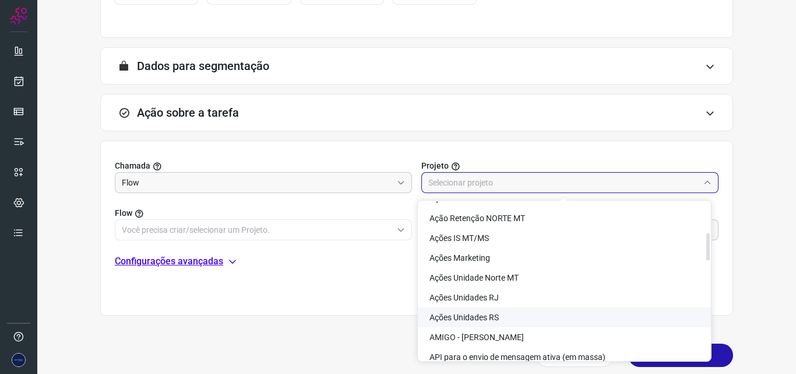
click at [507, 320] on li "Ações Unidades RS" at bounding box center [564, 317] width 293 height 20
type input "Ações Unidades RS"
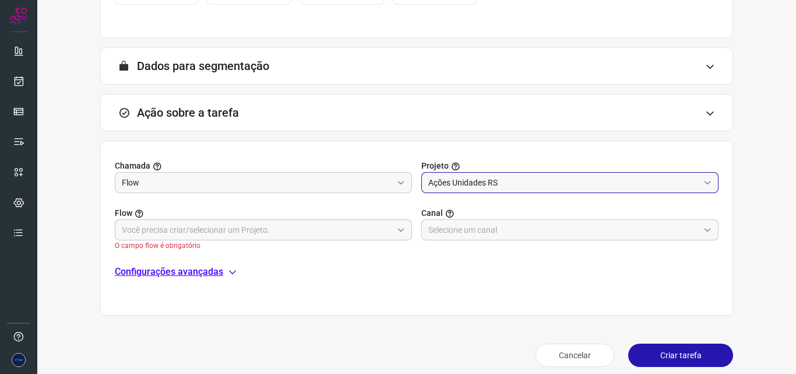
click at [378, 232] on input "text" at bounding box center [257, 230] width 271 height 20
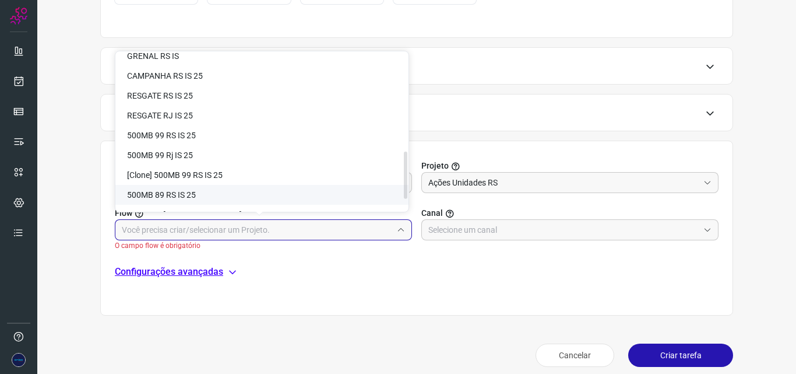
scroll to position [363, 0]
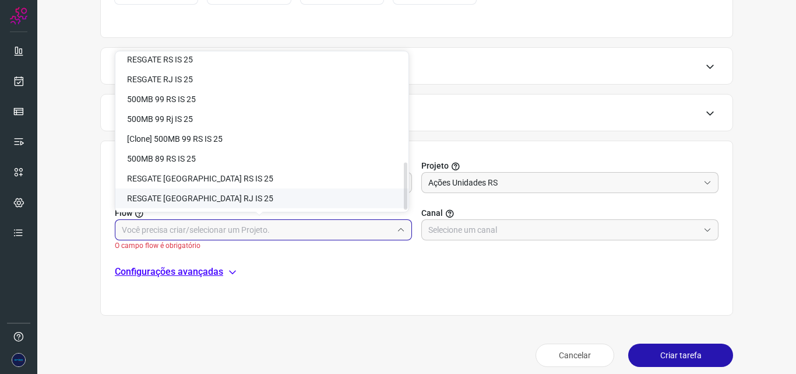
click at [285, 204] on li "RESGATE [GEOGRAPHIC_DATA] RJ IS 25" at bounding box center [261, 198] width 293 height 20
type input "RESGATE [GEOGRAPHIC_DATA] RJ IS 25"
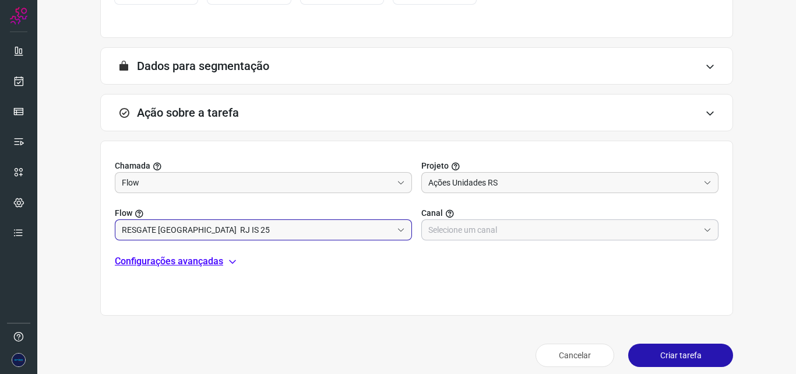
click at [486, 234] on input "text" at bounding box center [564, 230] width 271 height 20
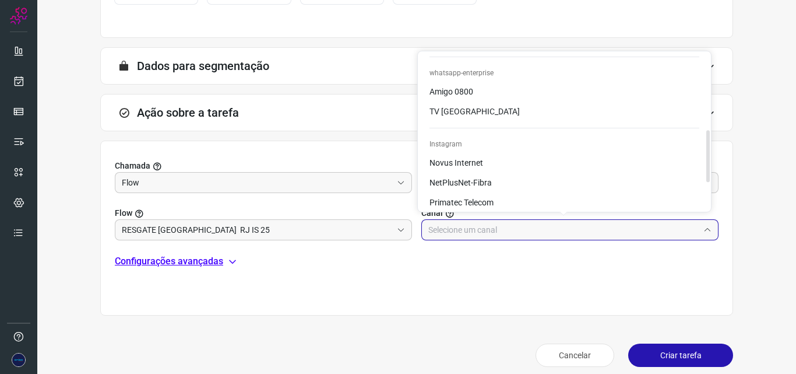
scroll to position [233, 0]
click at [519, 93] on li "Amigo 0800" at bounding box center [564, 91] width 293 height 20
type input "Amigo 0800"
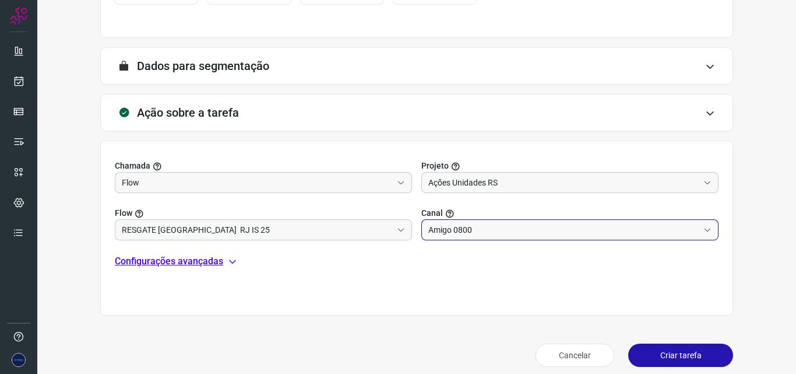
click at [477, 276] on div "Chamada Flow Projeto Ações Unidades RS Flow RESGATE [GEOGRAPHIC_DATA] RJ IS 25 …" at bounding box center [416, 228] width 633 height 175
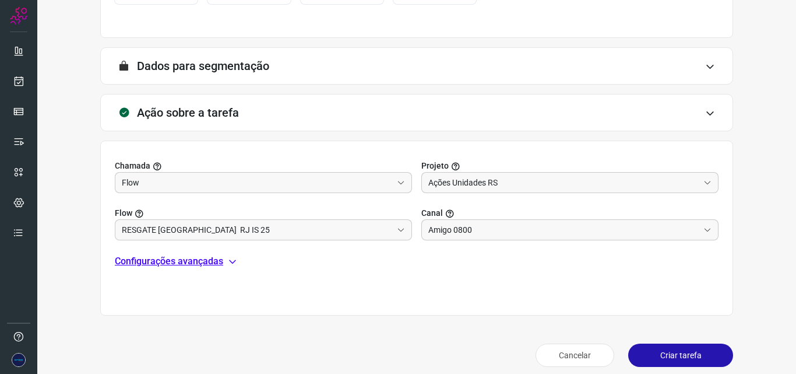
click at [643, 352] on button "Criar tarefa" at bounding box center [681, 354] width 105 height 23
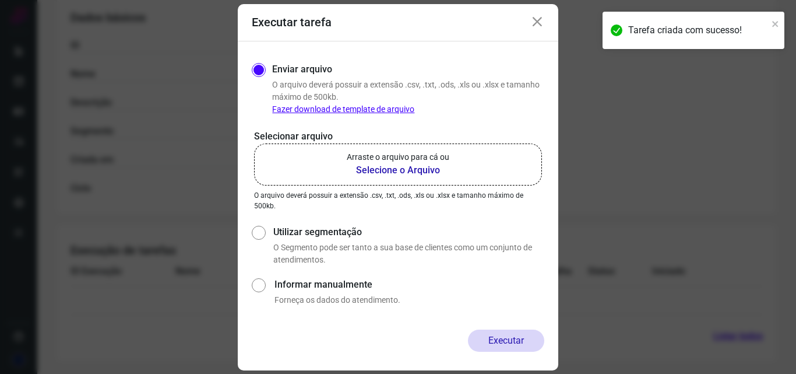
click at [540, 20] on icon at bounding box center [538, 22] width 14 height 14
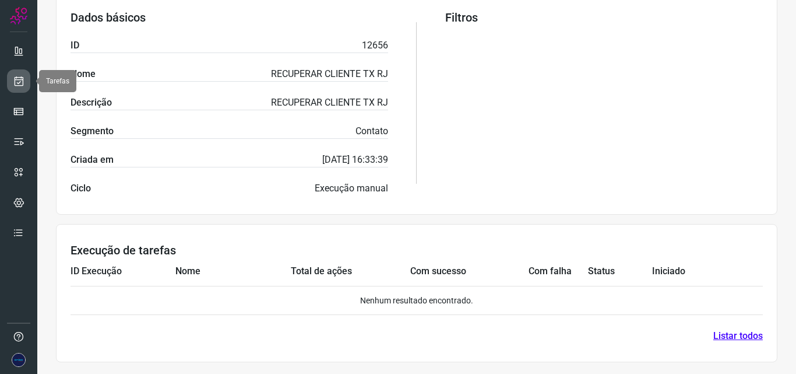
click at [21, 83] on icon at bounding box center [19, 81] width 12 height 12
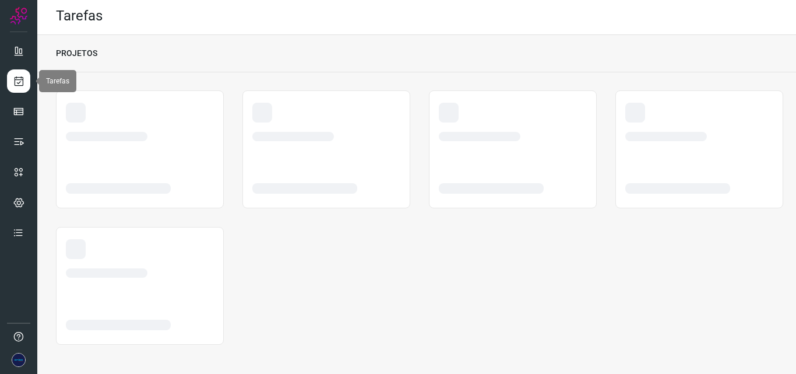
scroll to position [2, 0]
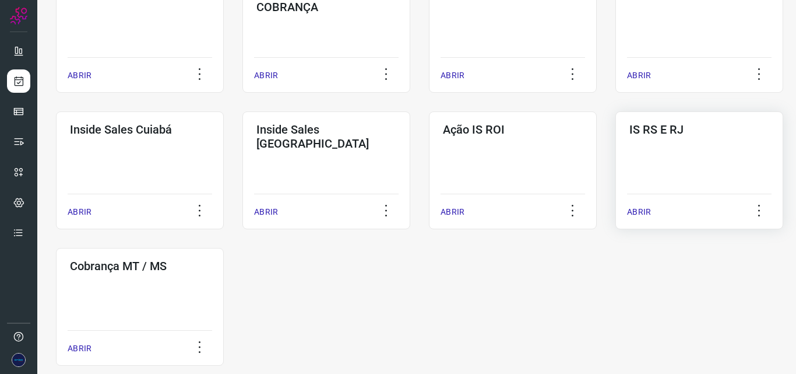
click at [224, 248] on div "IS RS E RJ ABRIR" at bounding box center [140, 307] width 168 height 118
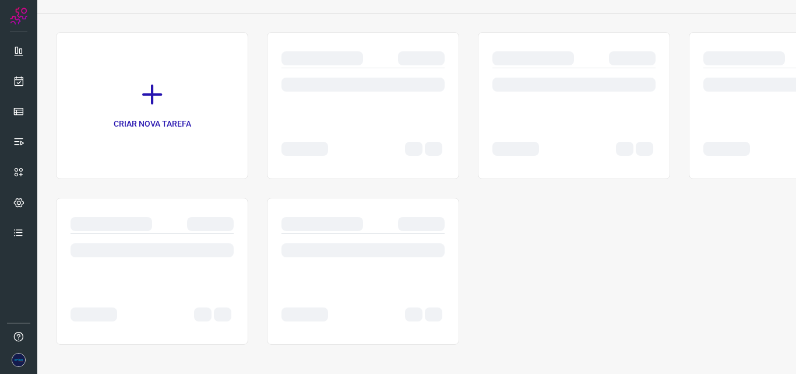
scroll to position [61, 0]
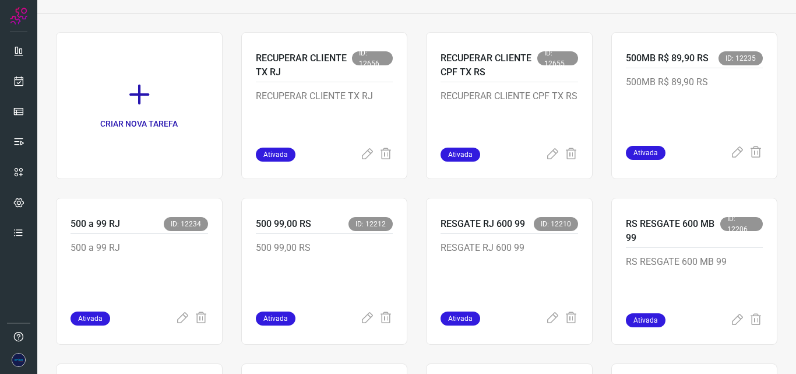
click at [362, 155] on icon at bounding box center [367, 155] width 14 height 14
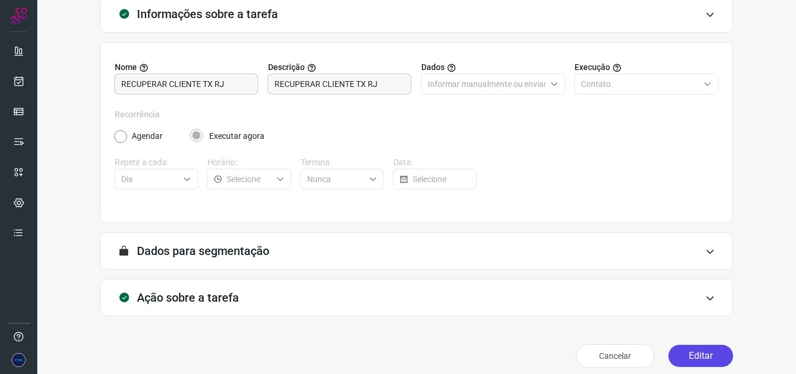
scroll to position [82, 0]
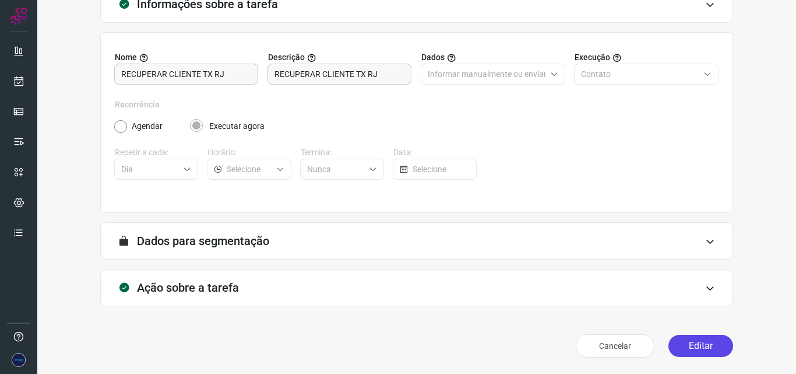
click at [693, 348] on button "Editar" at bounding box center [701, 346] width 65 height 22
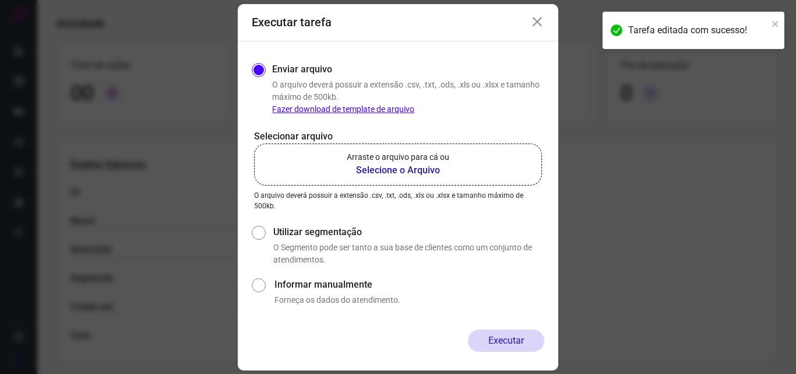
click at [423, 173] on b "Selecione o Arquivo" at bounding box center [398, 170] width 103 height 14
click at [0, 0] on input "Arraste o arquivo para cá ou Selecione o Arquivo" at bounding box center [0, 0] width 0 height 0
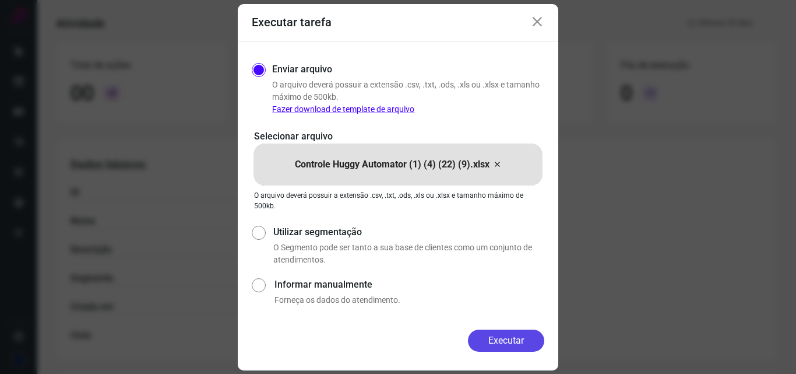
click at [511, 343] on button "Executar" at bounding box center [506, 340] width 76 height 22
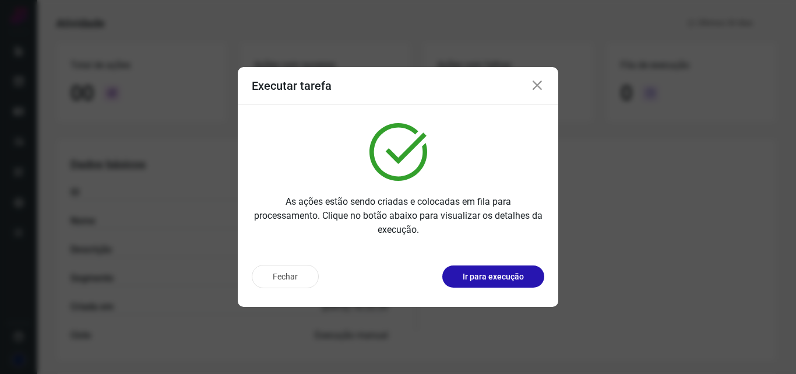
click at [534, 85] on icon at bounding box center [538, 86] width 14 height 14
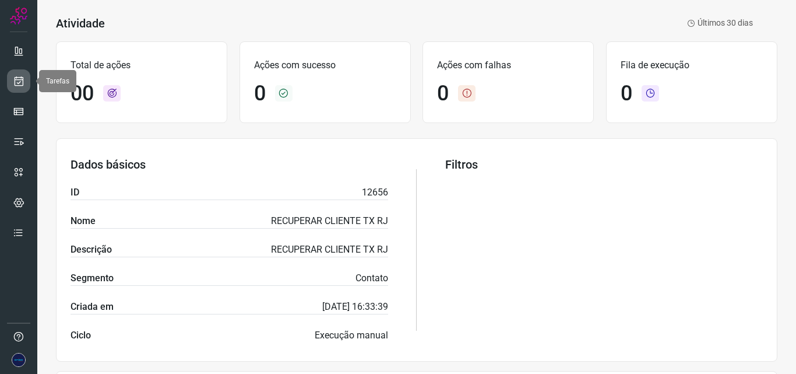
click at [24, 82] on link at bounding box center [18, 80] width 23 height 23
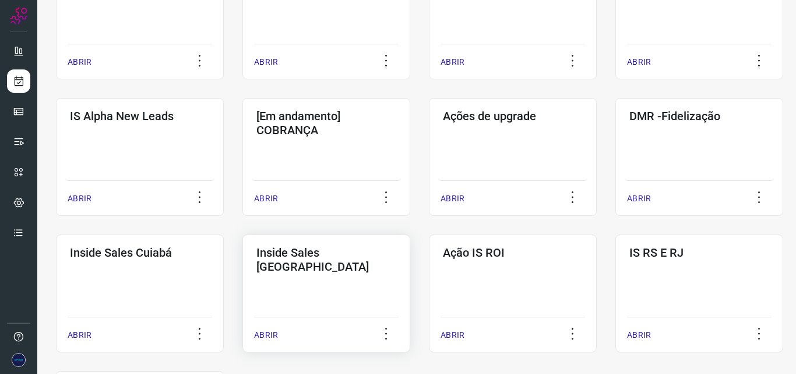
scroll to position [576, 0]
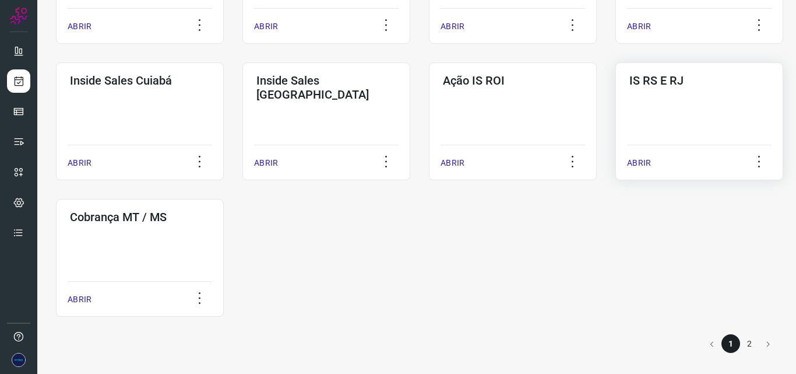
click at [224, 199] on div "IS RS E RJ ABRIR" at bounding box center [140, 258] width 168 height 118
